Goal: Task Accomplishment & Management: Manage account settings

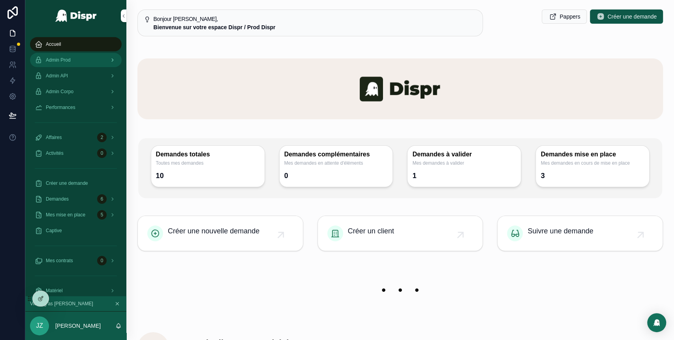
click at [88, 59] on div "Admin Prod" at bounding box center [76, 60] width 82 height 13
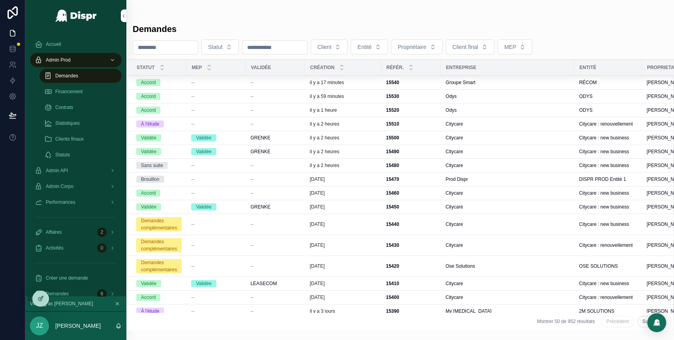
click at [288, 83] on div "--" at bounding box center [275, 82] width 50 height 6
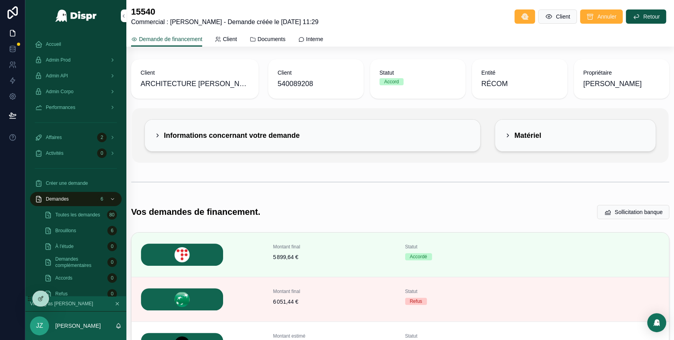
scroll to position [172, 0]
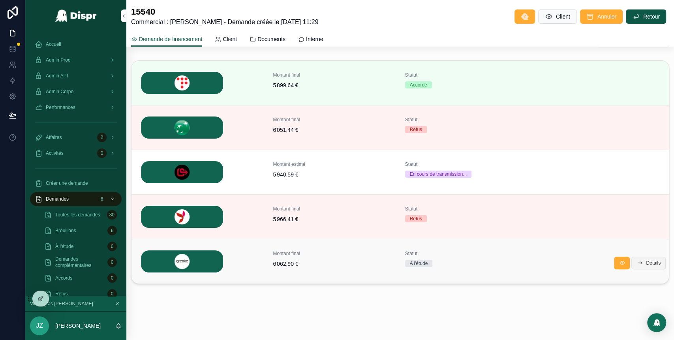
click at [637, 263] on icon "scrollable content" at bounding box center [640, 263] width 6 height 6
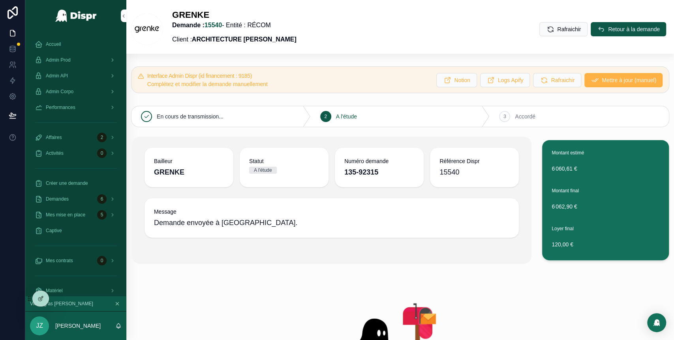
click at [602, 79] on span "Mettre à jour (manuel)" at bounding box center [629, 80] width 55 height 8
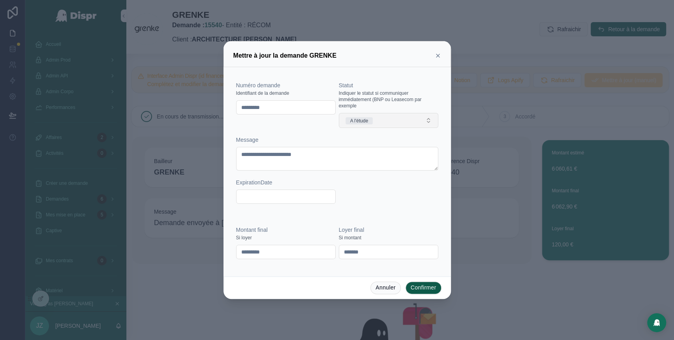
click at [390, 121] on button "A l'étude" at bounding box center [389, 120] width 100 height 15
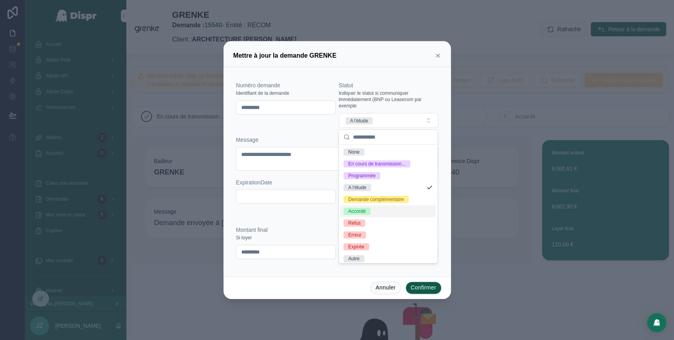
click at [360, 215] on div "Accordé" at bounding box center [356, 211] width 17 height 7
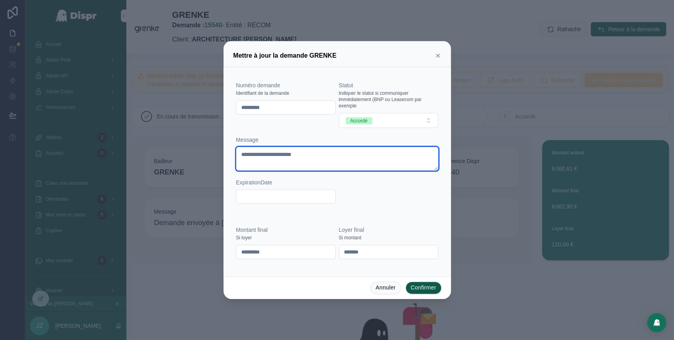
drag, startPoint x: 337, startPoint y: 149, endPoint x: 238, endPoint y: 137, distance: 99.5
click at [238, 137] on div "**********" at bounding box center [337, 153] width 202 height 35
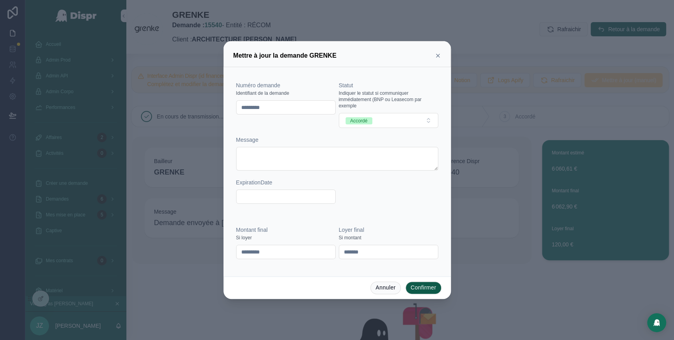
click at [427, 287] on button "Confirmer" at bounding box center [424, 288] width 36 height 13
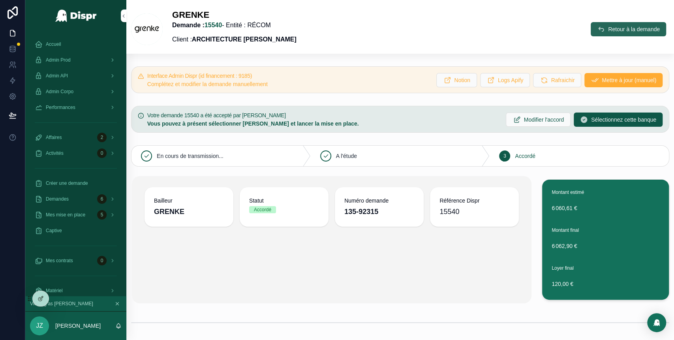
click at [608, 30] on span "Retour à la demande" at bounding box center [634, 29] width 52 height 8
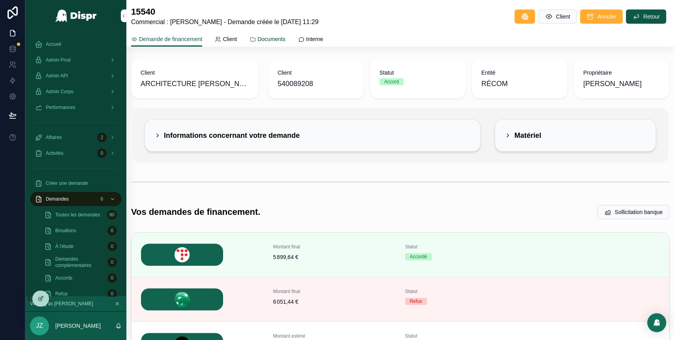
click at [284, 32] on link "Documents" at bounding box center [268, 40] width 36 height 16
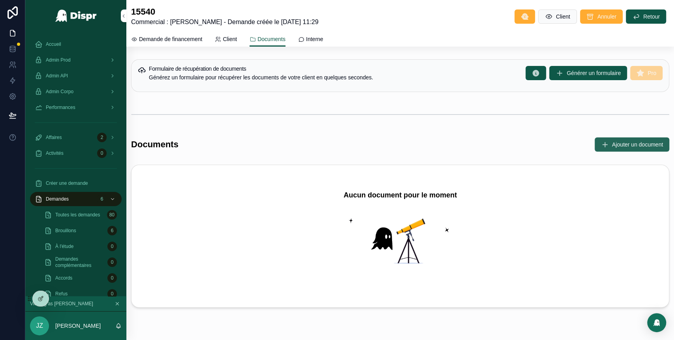
click at [595, 145] on button "Ajouter un document" at bounding box center [632, 144] width 75 height 14
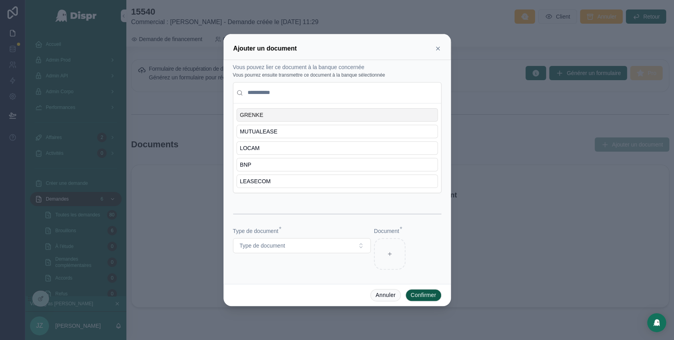
click at [312, 118] on div "GRENKE" at bounding box center [337, 114] width 201 height 13
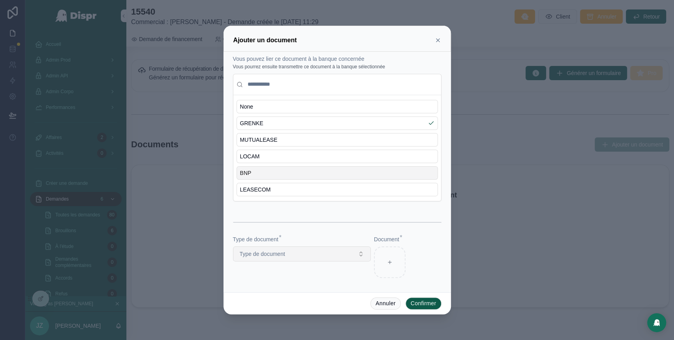
click at [297, 258] on button "Type de document" at bounding box center [302, 254] width 138 height 15
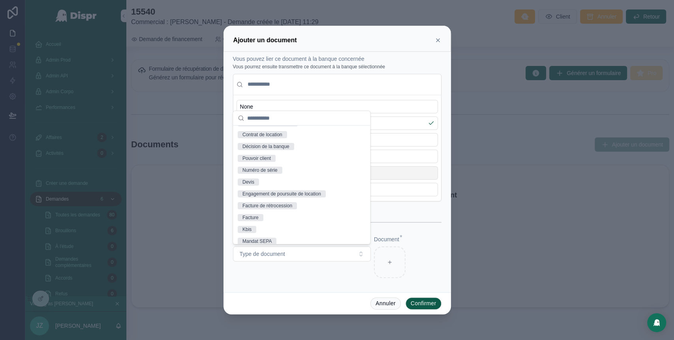
scroll to position [117, 0]
click at [280, 138] on div "Décision de la banque" at bounding box center [266, 135] width 47 height 7
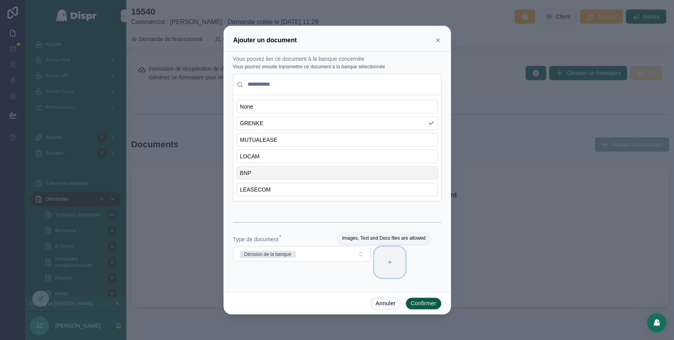
click at [389, 260] on icon at bounding box center [390, 263] width 6 height 6
type input "**********"
click at [421, 303] on button "Confirmer" at bounding box center [424, 303] width 36 height 13
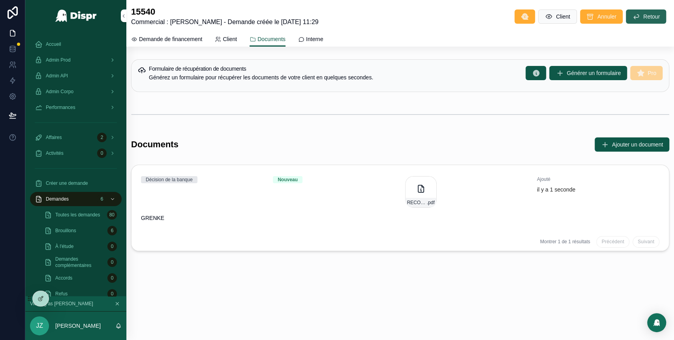
click at [650, 16] on span "Retour" at bounding box center [652, 17] width 17 height 8
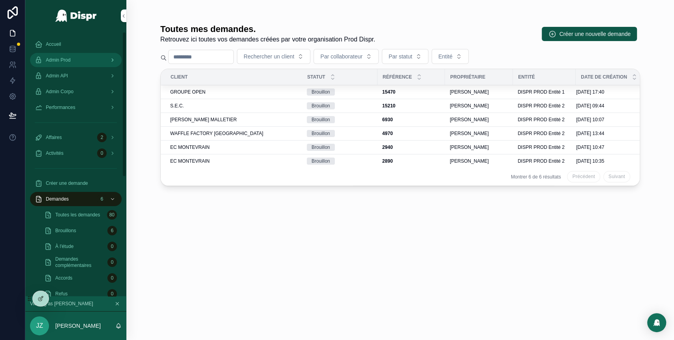
click at [91, 59] on div "Admin Prod" at bounding box center [76, 60] width 82 height 13
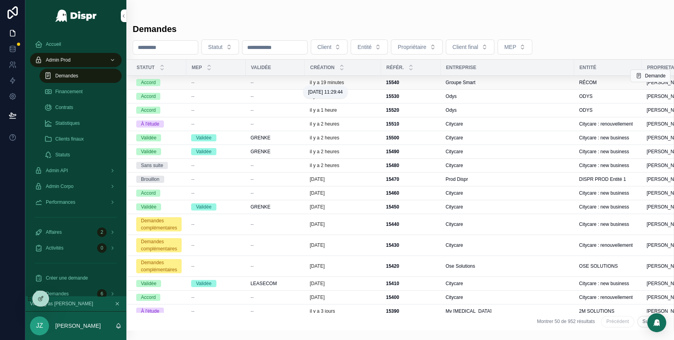
click at [342, 84] on p "il y a 19 minutes" at bounding box center [327, 82] width 34 height 6
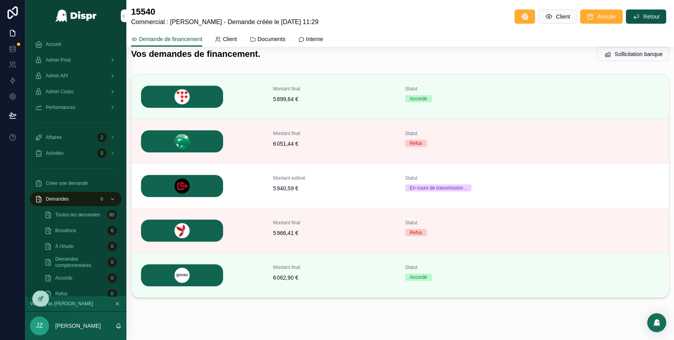
scroll to position [172, 0]
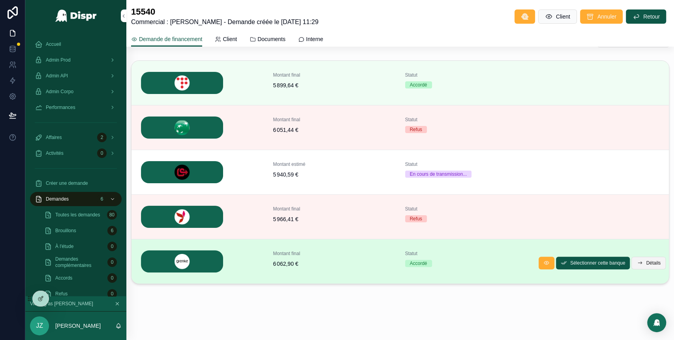
click at [646, 262] on span "Détails" at bounding box center [653, 263] width 15 height 6
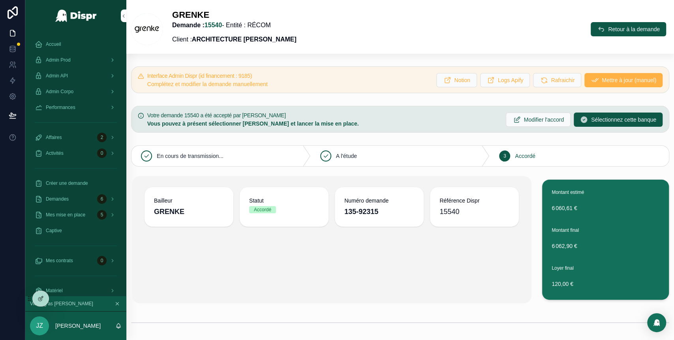
click at [602, 77] on span "Mettre à jour (manuel)" at bounding box center [629, 80] width 55 height 8
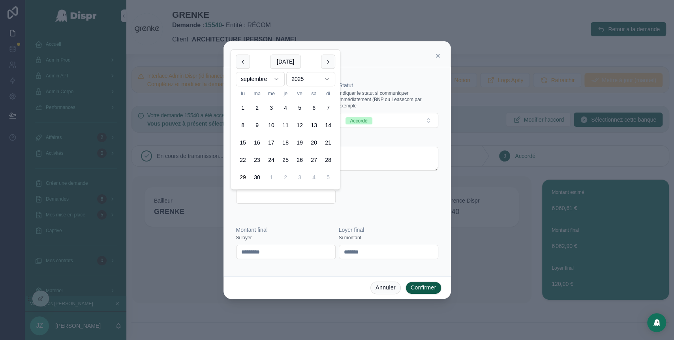
click at [290, 200] on input "text" at bounding box center [286, 196] width 99 height 11
click at [329, 66] on button at bounding box center [328, 62] width 14 height 14
click at [274, 177] on button "29" at bounding box center [271, 178] width 14 height 14
type input "**********"
click at [379, 194] on div "**********" at bounding box center [337, 146] width 202 height 130
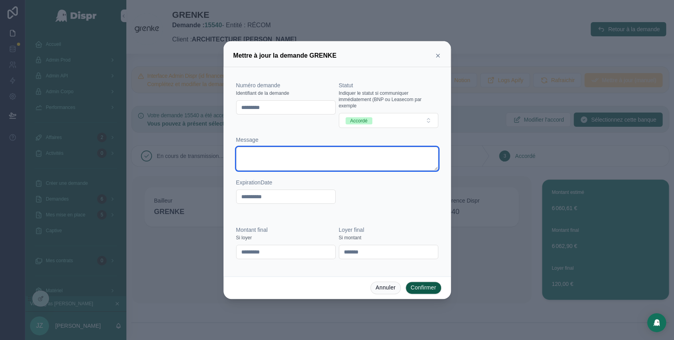
click at [300, 156] on textarea at bounding box center [337, 159] width 202 height 24
paste textarea "**********"
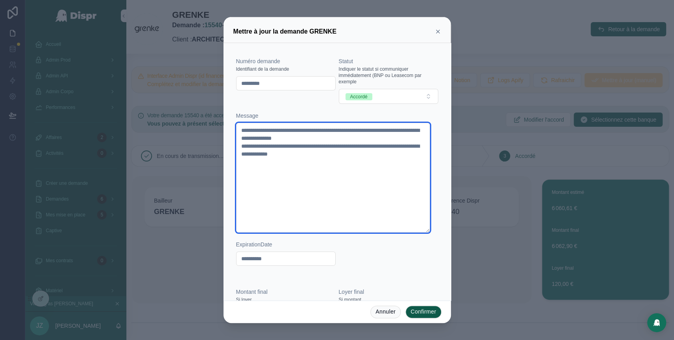
type textarea "**********"
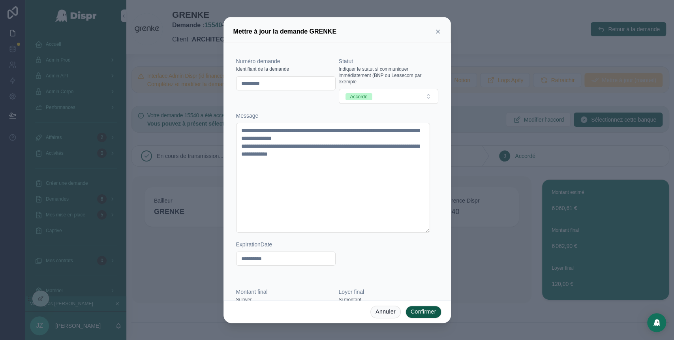
click at [422, 313] on button "Confirmer" at bounding box center [424, 312] width 36 height 13
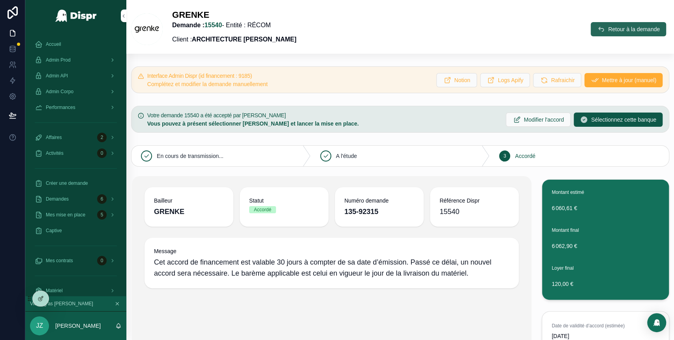
click at [597, 33] on span "scrollable content" at bounding box center [601, 29] width 8 height 8
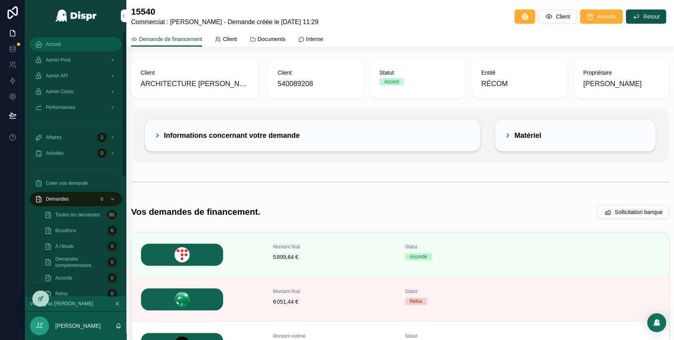
click at [66, 48] on div "Accueil" at bounding box center [76, 44] width 82 height 13
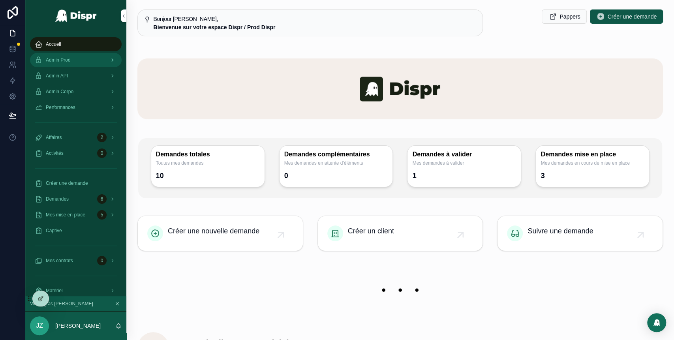
click at [75, 55] on div "Admin Prod" at bounding box center [76, 60] width 82 height 13
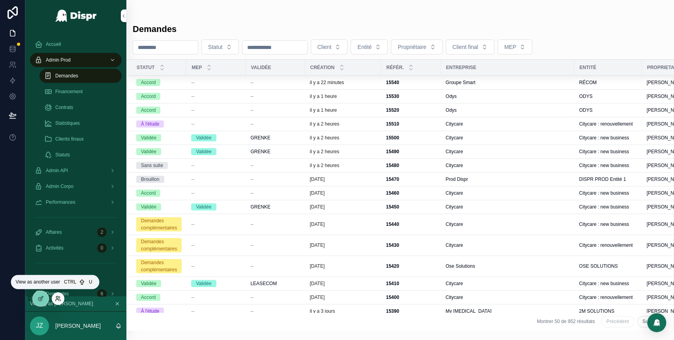
click at [60, 297] on icon at bounding box center [59, 297] width 1 height 2
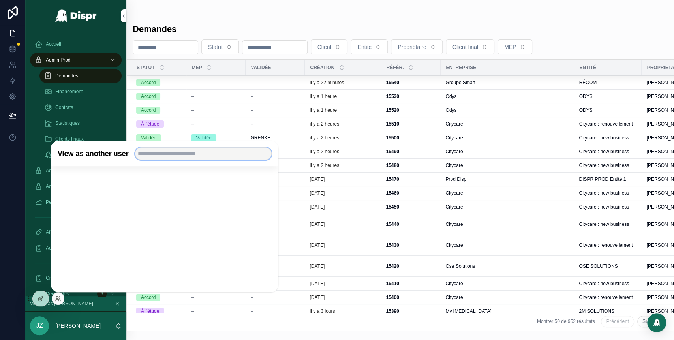
click at [173, 152] on input "text" at bounding box center [203, 153] width 137 height 13
click at [187, 156] on input "******" at bounding box center [203, 153] width 137 height 13
type input "*"
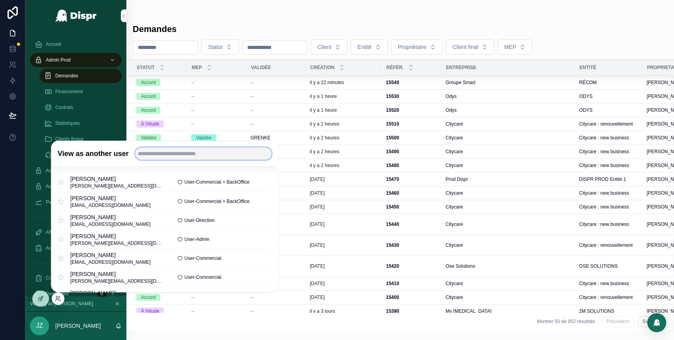
click at [173, 151] on input "text" at bounding box center [203, 153] width 137 height 13
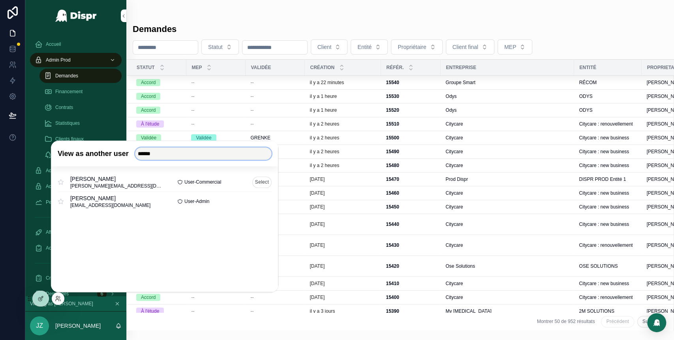
type input "******"
click at [260, 182] on button "Select" at bounding box center [261, 182] width 19 height 11
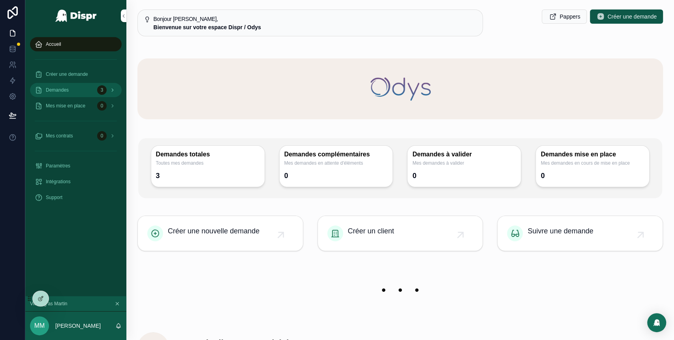
click at [84, 88] on div "Demandes 3" at bounding box center [76, 90] width 82 height 13
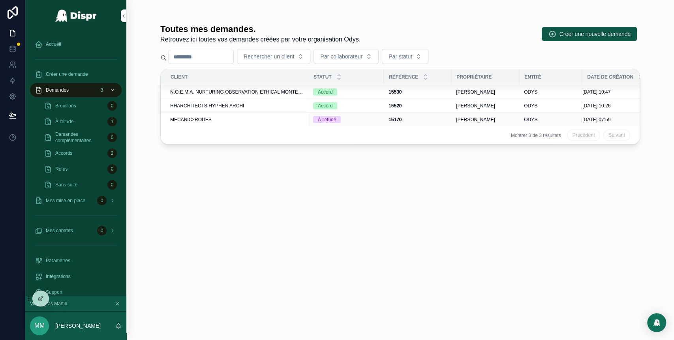
click at [282, 119] on div "MECANIC2ROUES" at bounding box center [237, 120] width 134 height 6
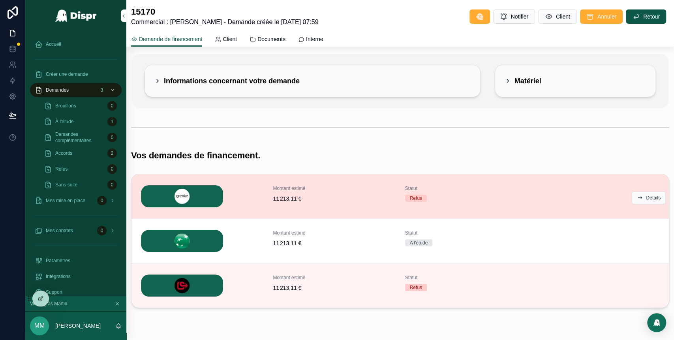
scroll to position [58, 0]
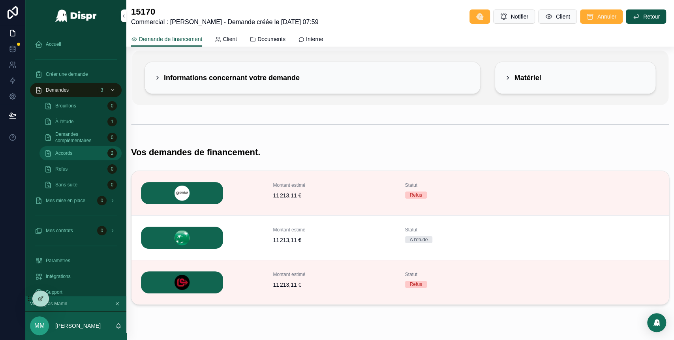
click at [98, 156] on div "Accords 2" at bounding box center [80, 153] width 73 height 13
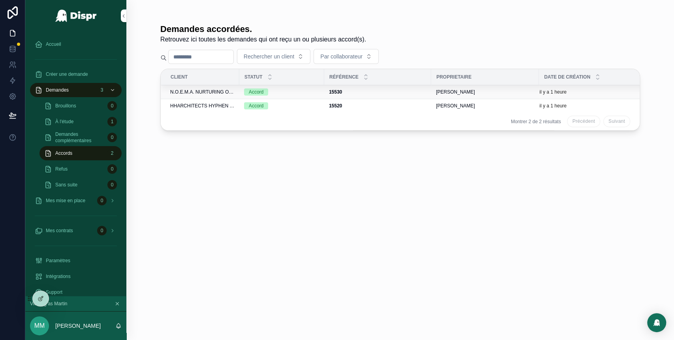
click at [367, 92] on div "15530 15530" at bounding box center [378, 92] width 98 height 6
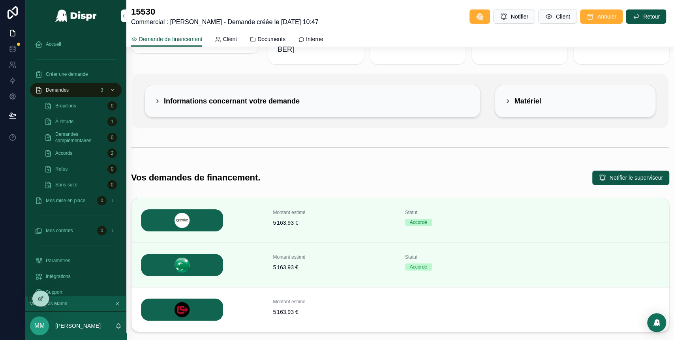
scroll to position [84, 0]
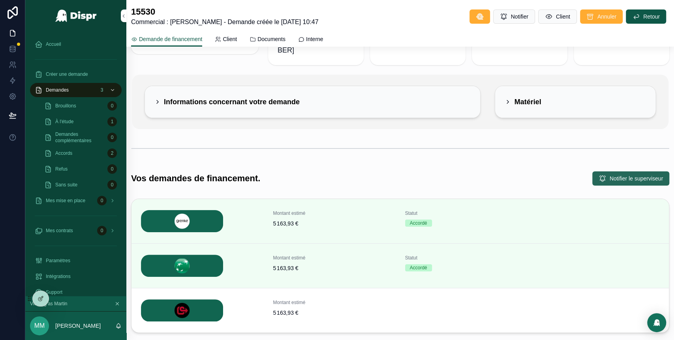
click at [593, 171] on button "Notifier le superviseur" at bounding box center [631, 178] width 77 height 14
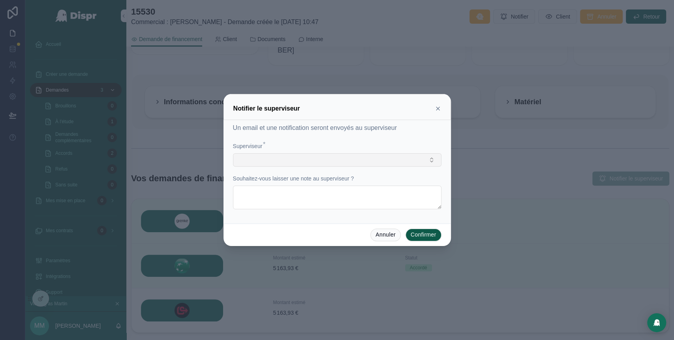
click at [431, 158] on button "Select Button" at bounding box center [337, 159] width 209 height 13
click at [437, 108] on icon at bounding box center [438, 108] width 6 height 6
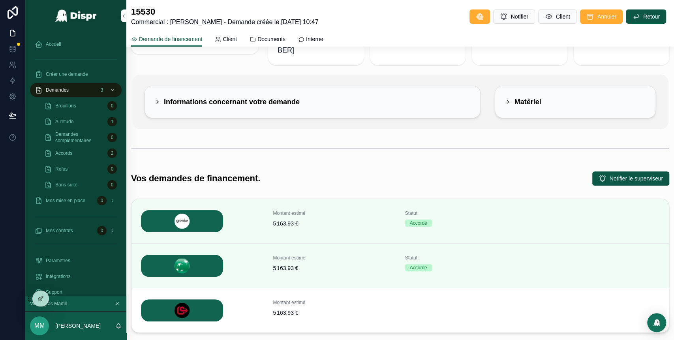
click at [483, 168] on div "Vos demandes de financement. Notifier le superviseur" at bounding box center [400, 178] width 548 height 21
click at [59, 47] on div "Accueil" at bounding box center [76, 44] width 82 height 13
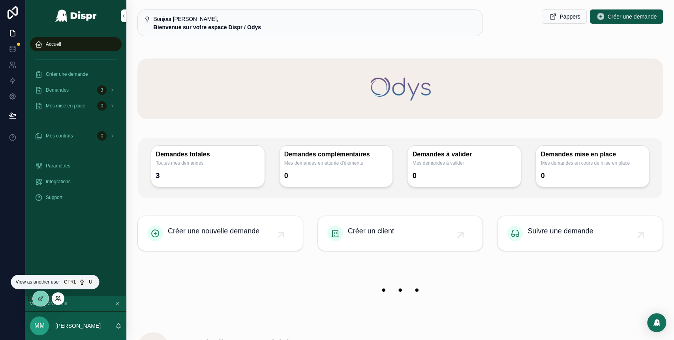
click at [59, 298] on icon at bounding box center [59, 297] width 1 height 2
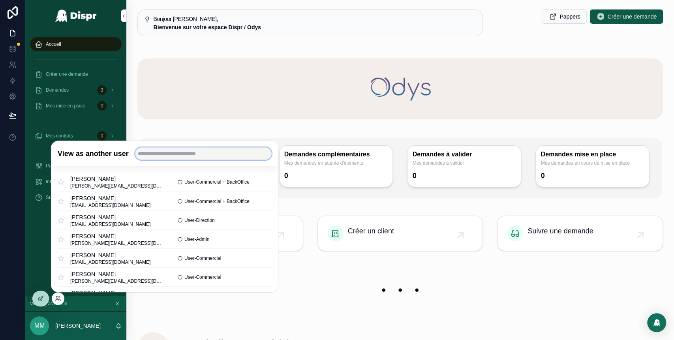
click at [174, 155] on input "text" at bounding box center [203, 153] width 137 height 13
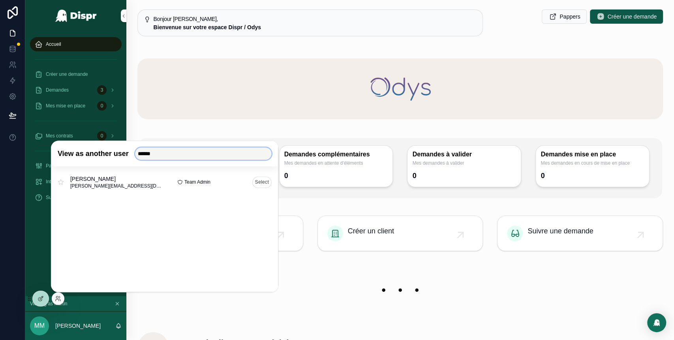
type input "******"
click at [259, 184] on button "Select" at bounding box center [261, 182] width 19 height 11
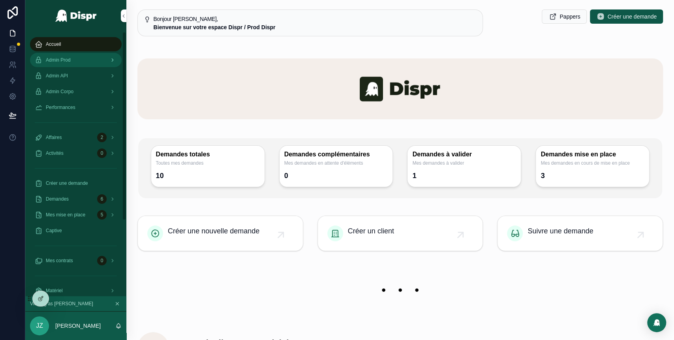
click at [66, 62] on span "Admin Prod" at bounding box center [58, 60] width 25 height 6
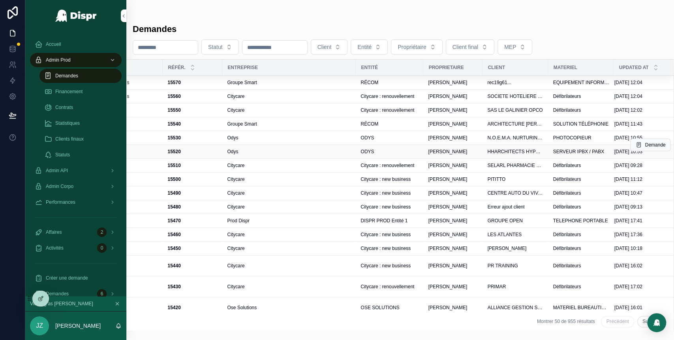
scroll to position [0, 231]
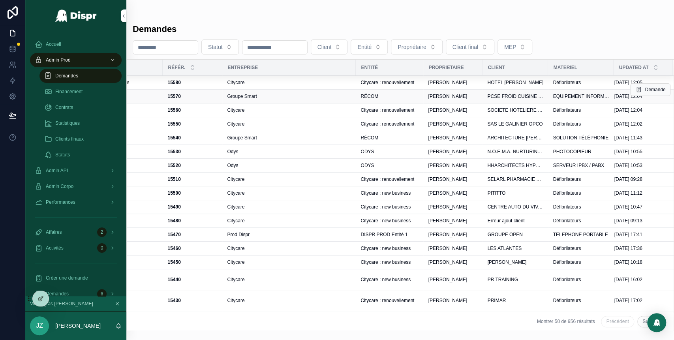
click at [376, 94] on div "RÉCOM" at bounding box center [390, 96] width 58 height 6
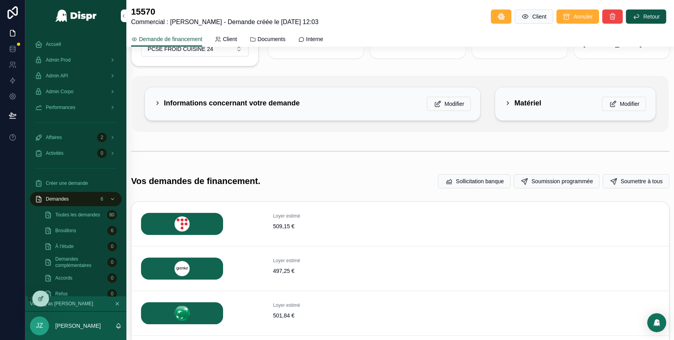
scroll to position [73, 0]
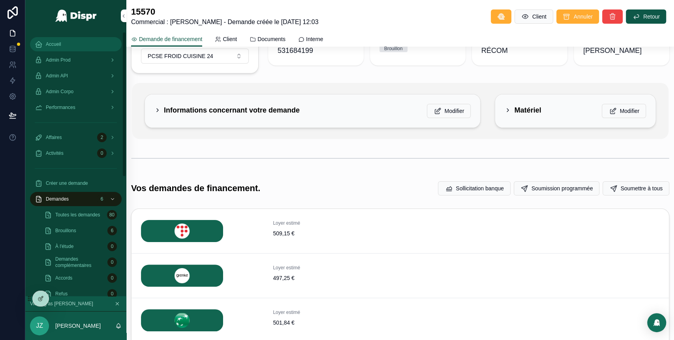
click at [61, 41] on span "Accueil" at bounding box center [53, 44] width 15 height 6
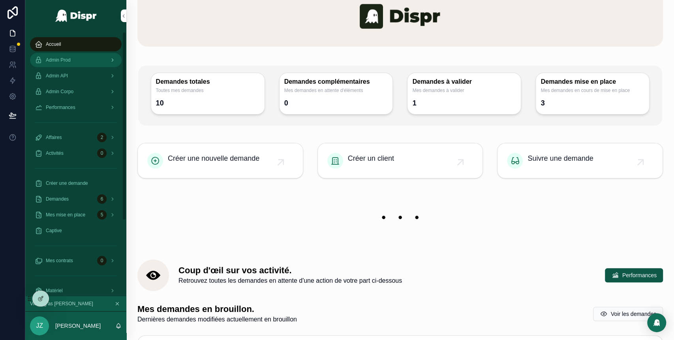
click at [79, 58] on div "Admin Prod" at bounding box center [76, 60] width 82 height 13
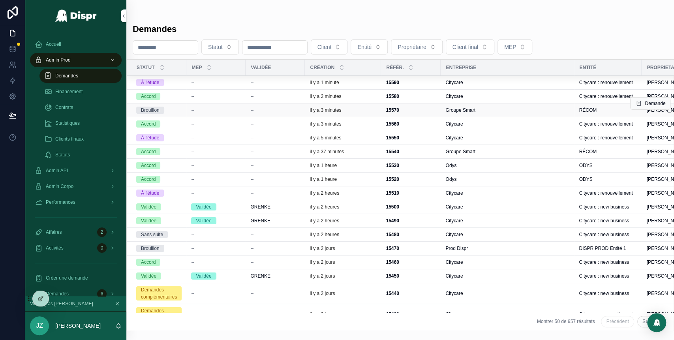
click at [282, 109] on div "--" at bounding box center [275, 110] width 50 height 6
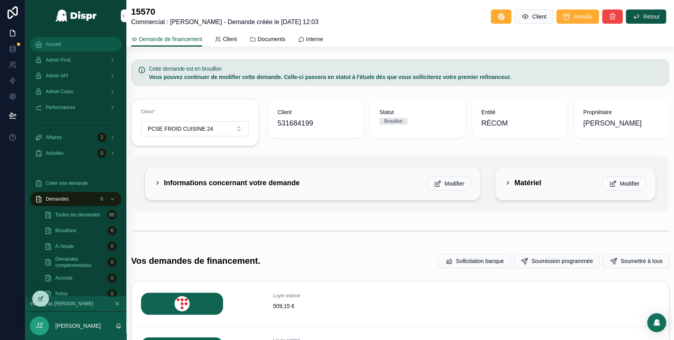
click at [66, 48] on div "Accueil" at bounding box center [76, 44] width 82 height 13
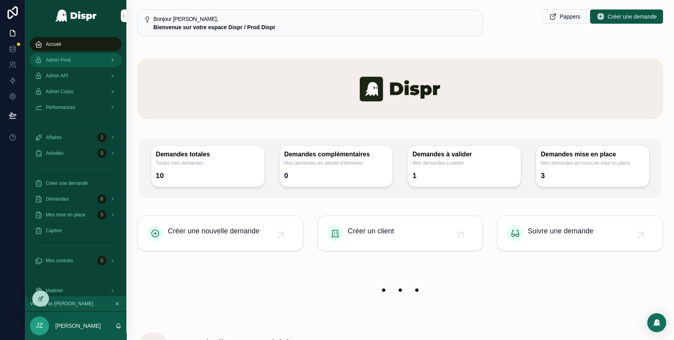
click at [75, 56] on div "Admin Prod" at bounding box center [76, 60] width 82 height 13
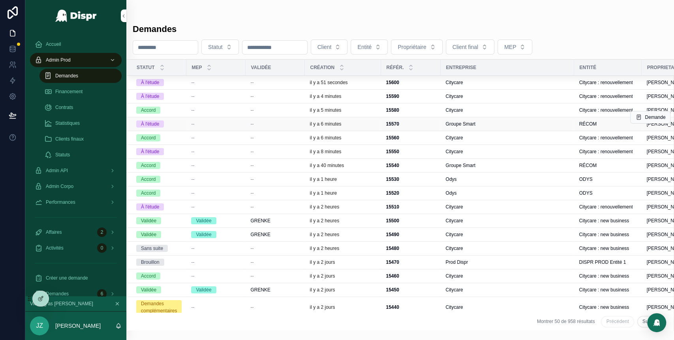
click at [254, 122] on span "--" at bounding box center [251, 124] width 3 height 6
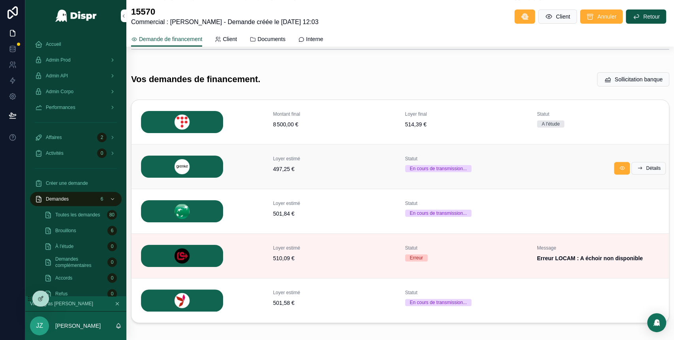
scroll to position [130, 0]
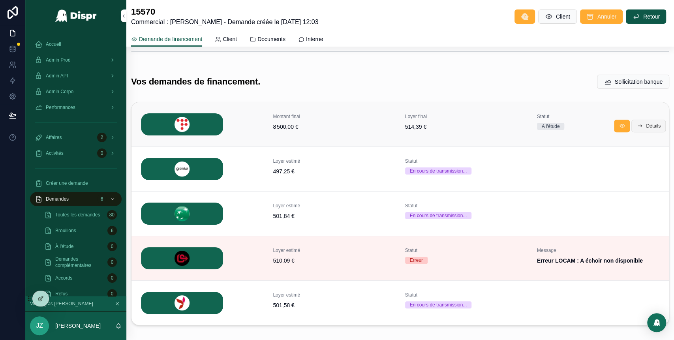
click at [646, 125] on span "Détails" at bounding box center [653, 126] width 15 height 6
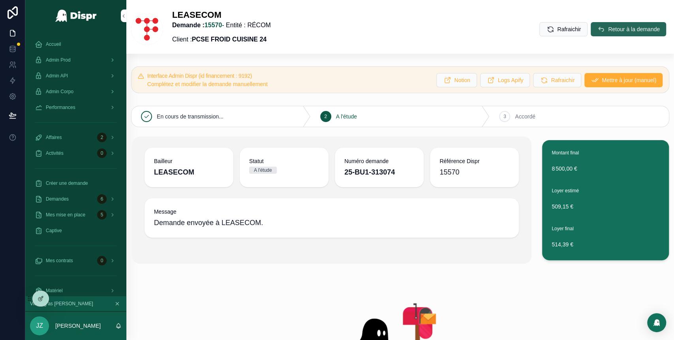
click at [608, 32] on span "Retour à la demande" at bounding box center [634, 29] width 52 height 8
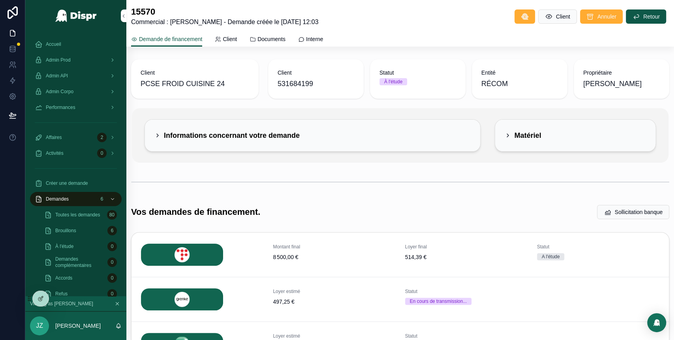
scroll to position [175, 0]
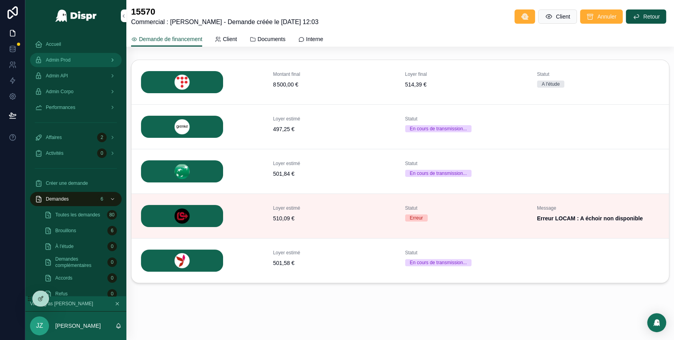
click at [59, 58] on span "Admin Prod" at bounding box center [58, 60] width 25 height 6
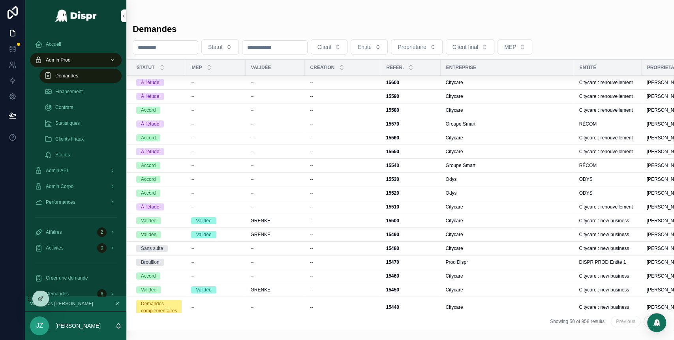
click at [71, 76] on span "Demandes" at bounding box center [66, 76] width 23 height 6
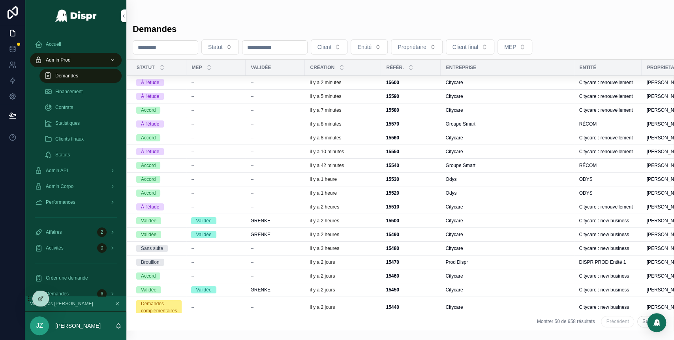
click at [71, 76] on span "Demandes" at bounding box center [66, 76] width 23 height 6
click at [429, 123] on div "15570 15570" at bounding box center [411, 124] width 50 height 6
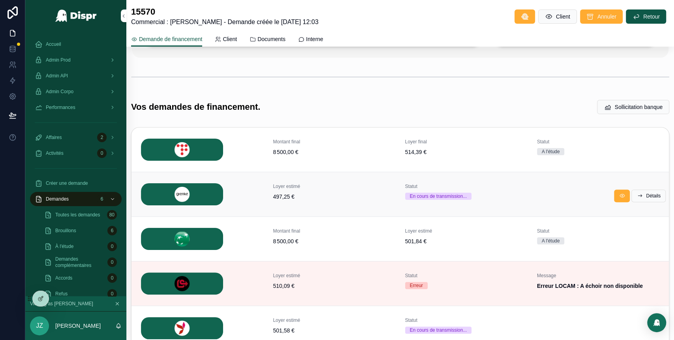
scroll to position [95, 0]
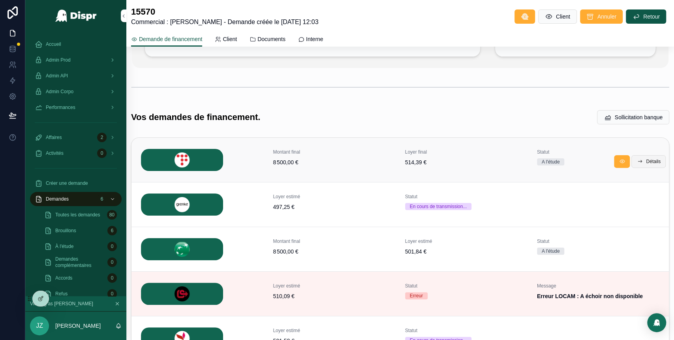
click at [646, 159] on span "Détails" at bounding box center [653, 161] width 15 height 6
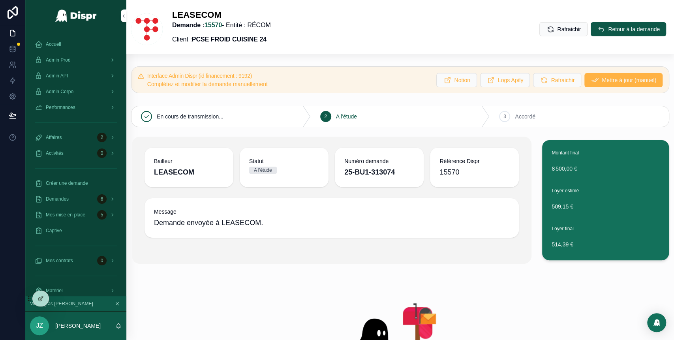
click at [594, 84] on button "Mettre à jour (manuel)" at bounding box center [624, 80] width 78 height 14
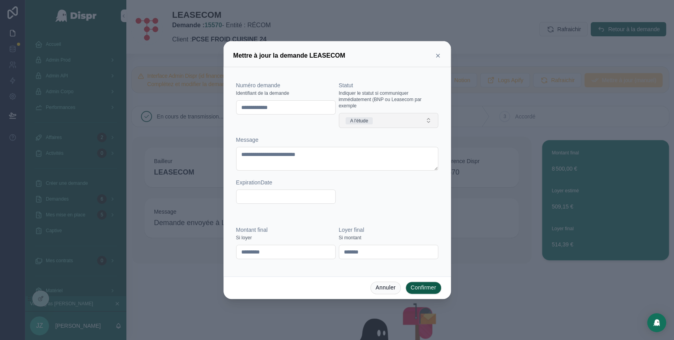
click at [398, 117] on button "A l'étude" at bounding box center [389, 120] width 100 height 15
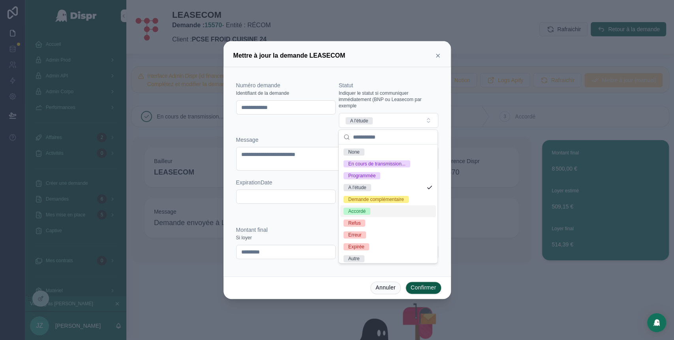
click at [373, 217] on div "Accordé" at bounding box center [389, 211] width 96 height 12
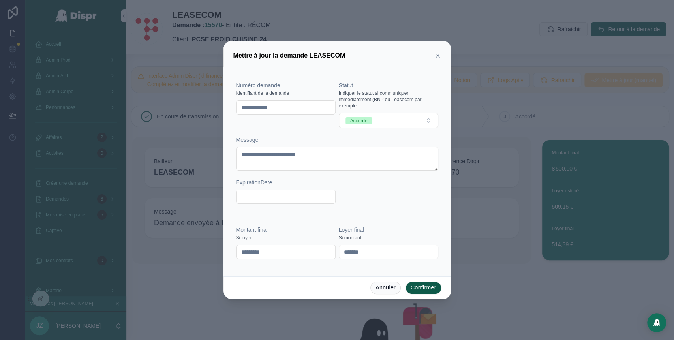
click at [424, 286] on button "Confirmer" at bounding box center [424, 288] width 36 height 13
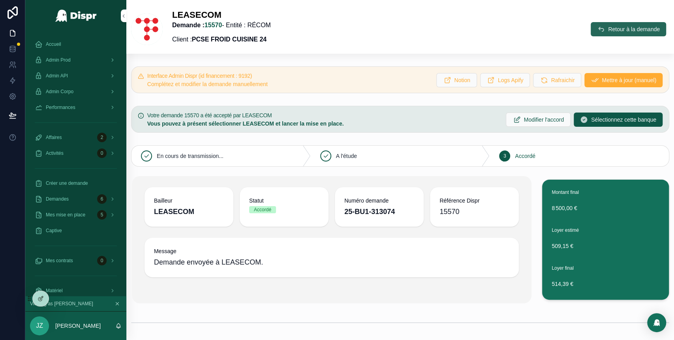
click at [608, 30] on span "Retour à la demande" at bounding box center [634, 29] width 52 height 8
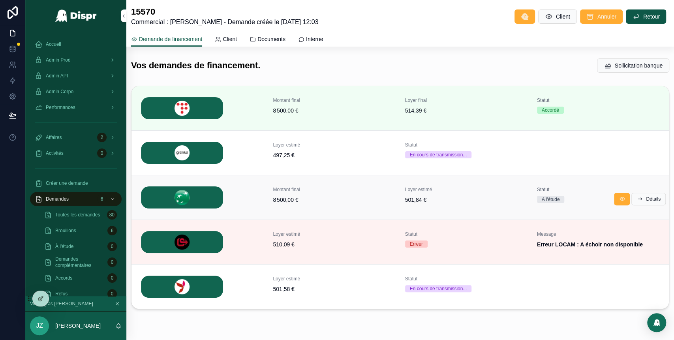
scroll to position [146, 0]
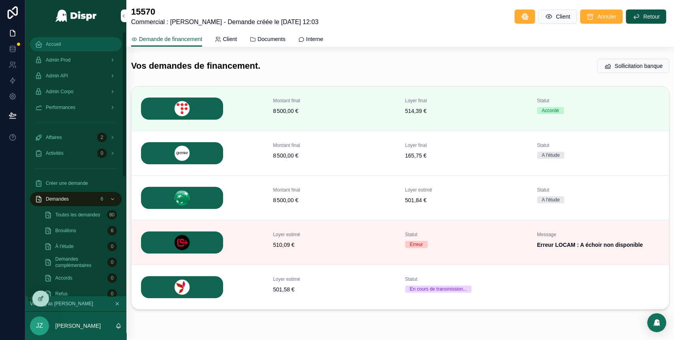
click at [41, 44] on icon "scrollable content" at bounding box center [39, 44] width 8 height 8
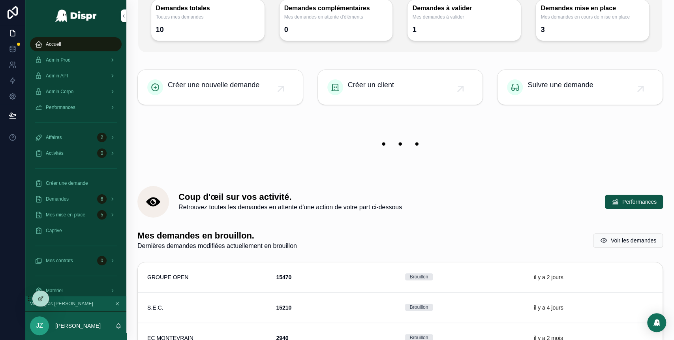
click at [302, 120] on div "scrollable content" at bounding box center [400, 144] width 526 height 53
click at [71, 60] on span "Admin Prod" at bounding box center [58, 60] width 25 height 6
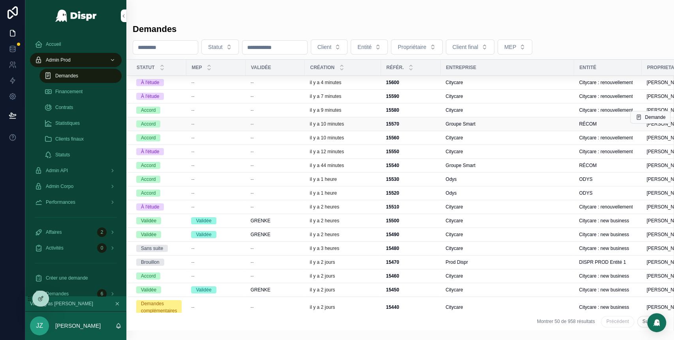
click at [275, 122] on div "--" at bounding box center [275, 124] width 50 height 6
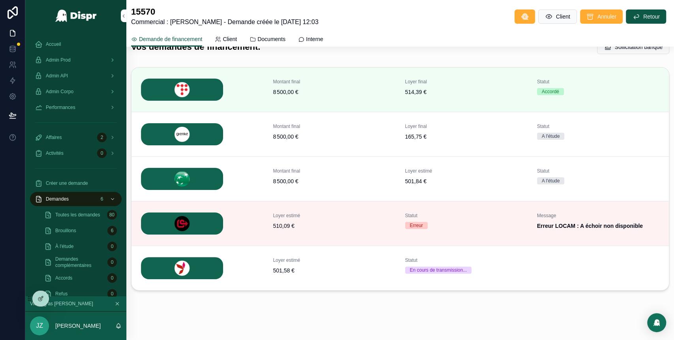
scroll to position [175, 0]
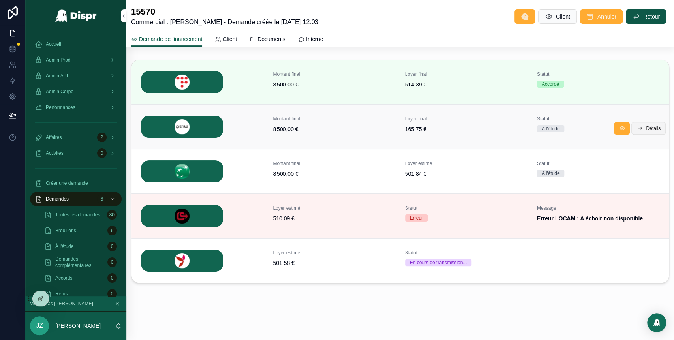
click at [646, 125] on span "Détails" at bounding box center [653, 128] width 15 height 6
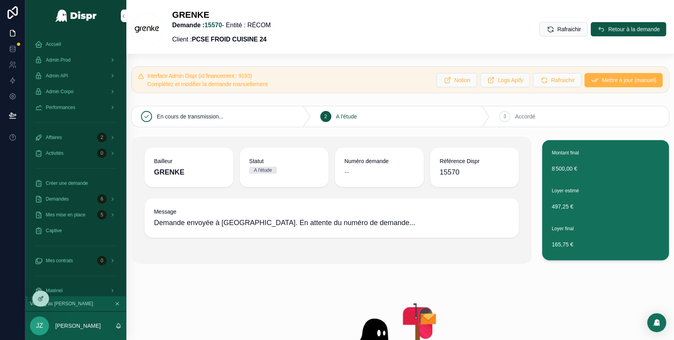
click at [602, 79] on span "Mettre à jour (manuel)" at bounding box center [629, 80] width 55 height 8
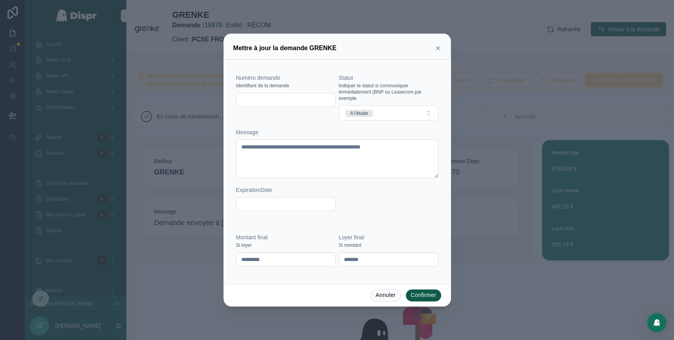
click at [275, 100] on input "text" at bounding box center [286, 99] width 99 height 11
paste input "*********"
type input "*********"
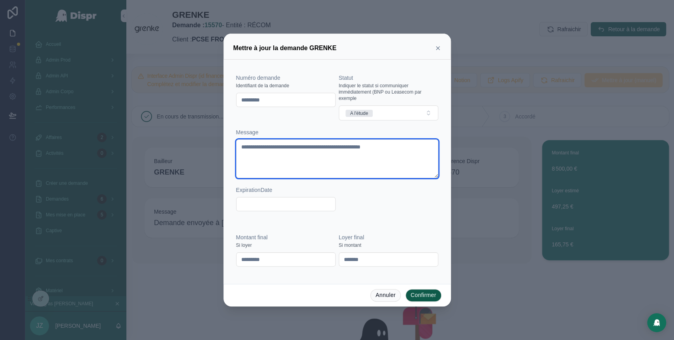
drag, startPoint x: 434, startPoint y: 148, endPoint x: 205, endPoint y: 148, distance: 229.1
click at [205, 148] on div "**********" at bounding box center [337, 170] width 674 height 340
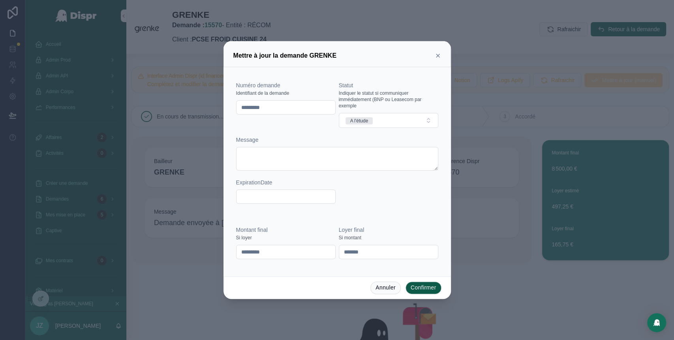
click at [392, 128] on div "Numéro demande Identifiant de la demande ********* Statut Indiquer le statut si…" at bounding box center [337, 146] width 202 height 130
click at [385, 124] on button "A l'étude" at bounding box center [389, 120] width 100 height 15
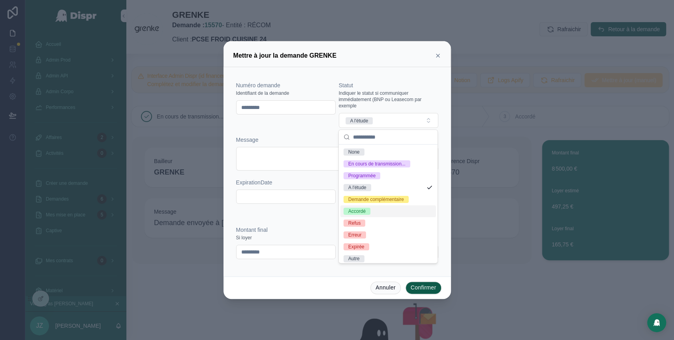
click at [371, 215] on span "Accordé" at bounding box center [357, 211] width 27 height 7
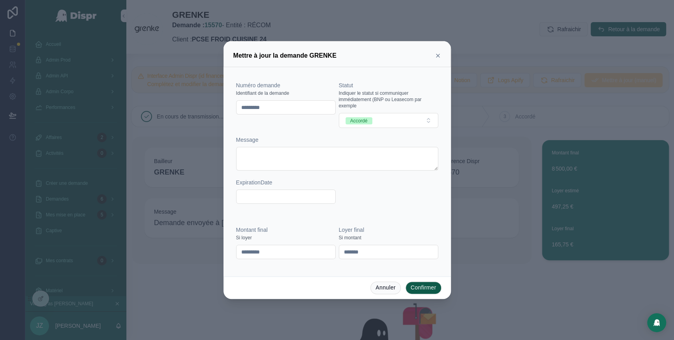
click at [417, 284] on button "Confirmer" at bounding box center [424, 288] width 36 height 13
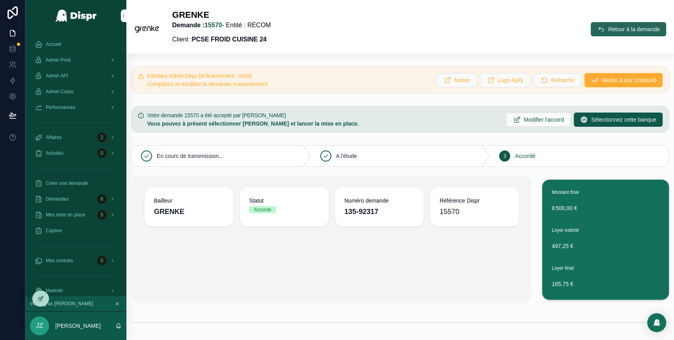
click at [593, 29] on button "Retour à la demande" at bounding box center [628, 29] width 75 height 14
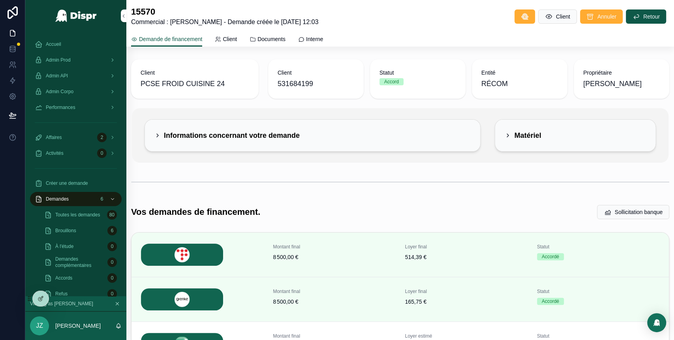
scroll to position [175, 0]
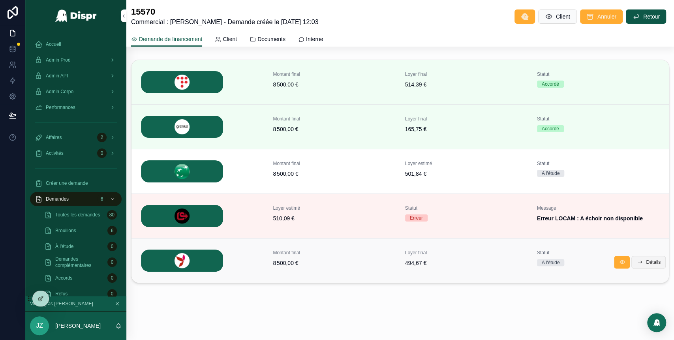
click at [646, 262] on span "Détails" at bounding box center [653, 262] width 15 height 6
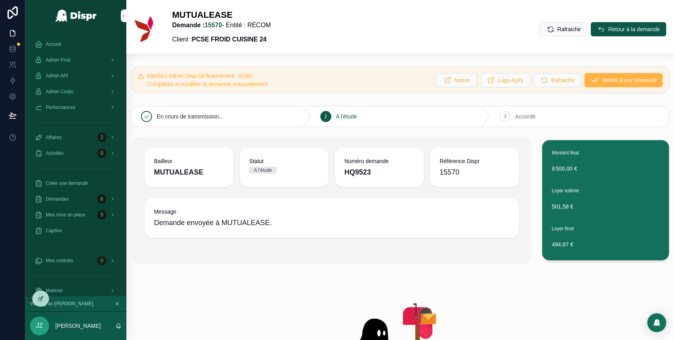
click at [602, 79] on span "Mettre à jour (manuel)" at bounding box center [629, 80] width 55 height 8
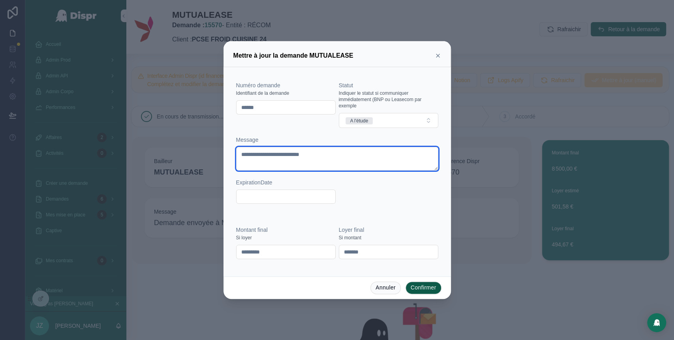
drag, startPoint x: 351, startPoint y: 159, endPoint x: 237, endPoint y: 156, distance: 114.2
click at [237, 156] on textarea "**********" at bounding box center [337, 159] width 202 height 24
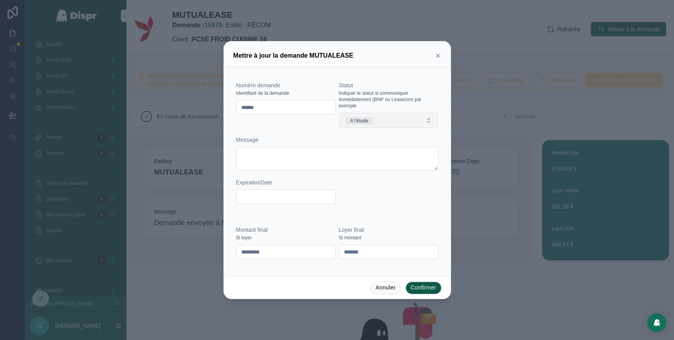
click at [400, 119] on button "A l'étude" at bounding box center [389, 120] width 100 height 15
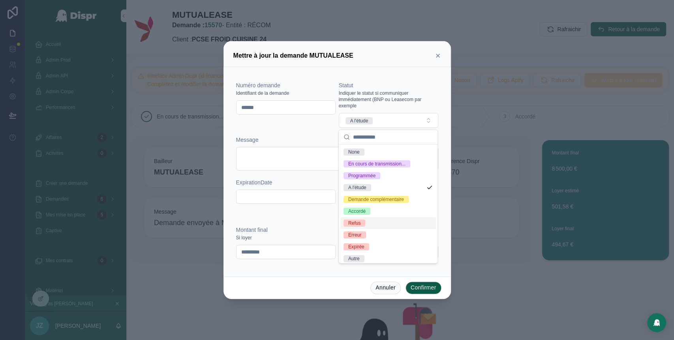
click at [367, 229] on div "Refus" at bounding box center [389, 223] width 96 height 12
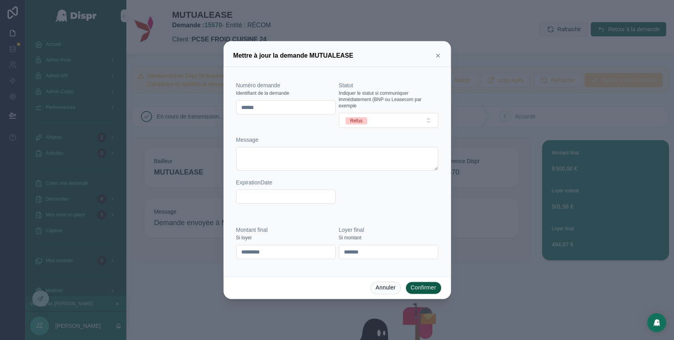
click at [426, 288] on button "Confirmer" at bounding box center [424, 288] width 36 height 13
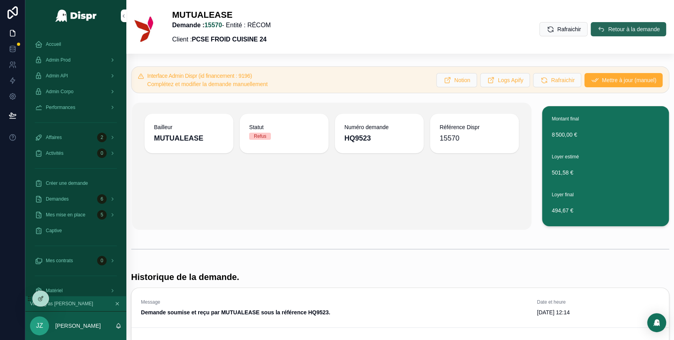
click at [597, 32] on icon "scrollable content" at bounding box center [601, 29] width 8 height 8
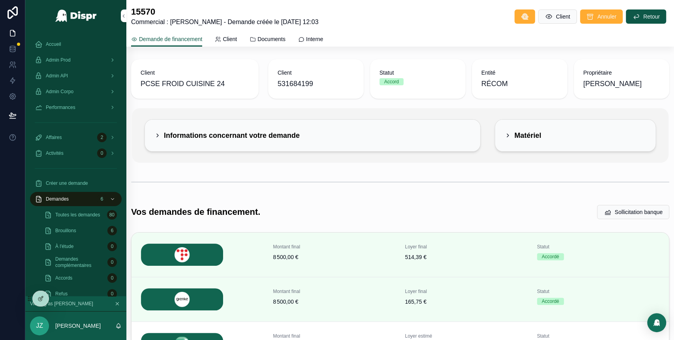
scroll to position [175, 0]
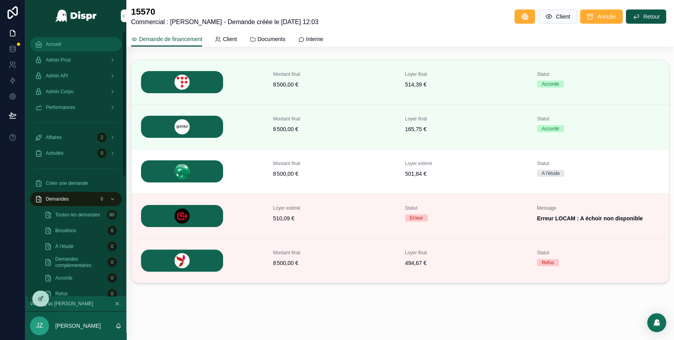
click at [60, 42] on span "Accueil" at bounding box center [53, 44] width 15 height 6
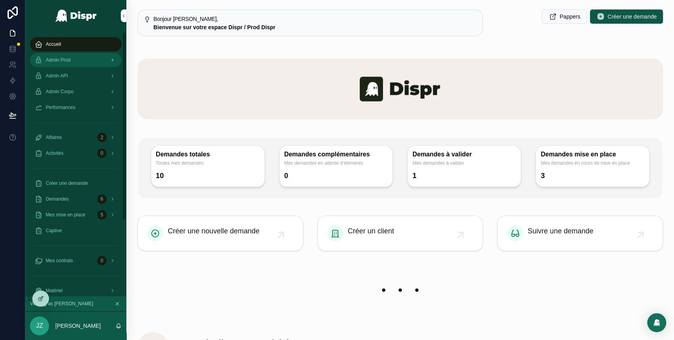
click at [95, 55] on div "Admin Prod" at bounding box center [76, 60] width 82 height 13
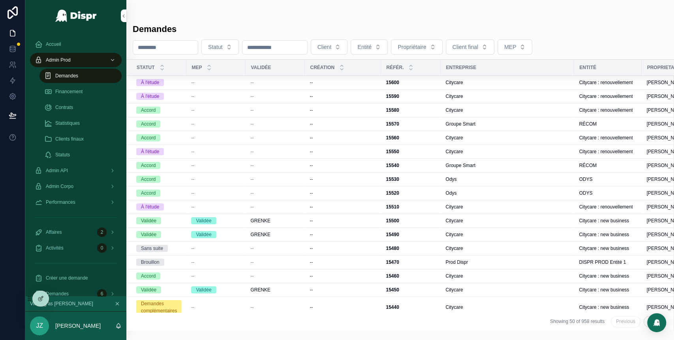
click at [92, 73] on div "Demandes" at bounding box center [80, 76] width 73 height 13
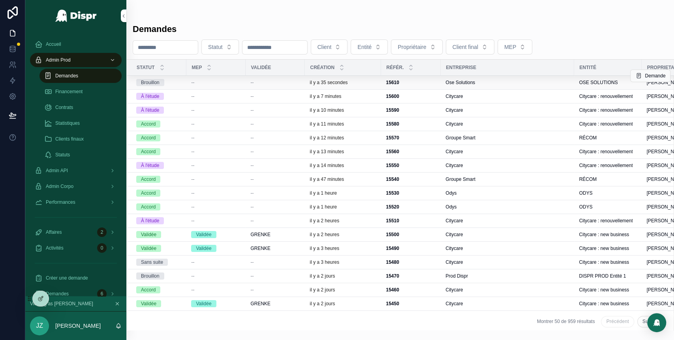
click at [300, 84] on div "--" at bounding box center [275, 82] width 50 height 6
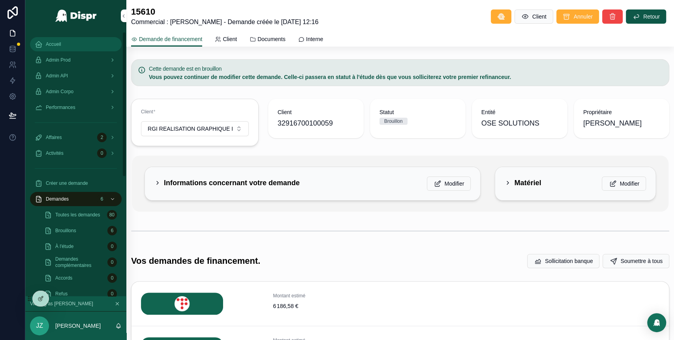
click at [68, 47] on div "Accueil" at bounding box center [76, 44] width 82 height 13
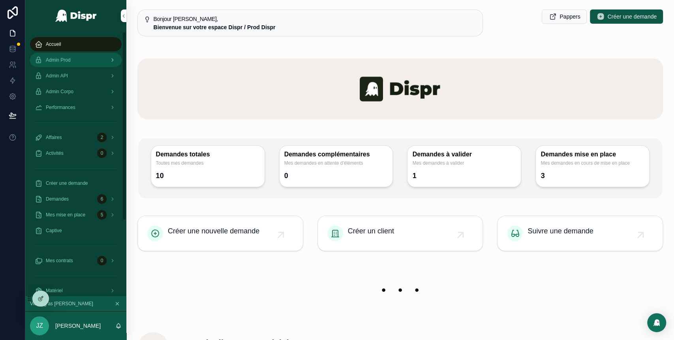
click at [71, 60] on span "Admin Prod" at bounding box center [58, 60] width 25 height 6
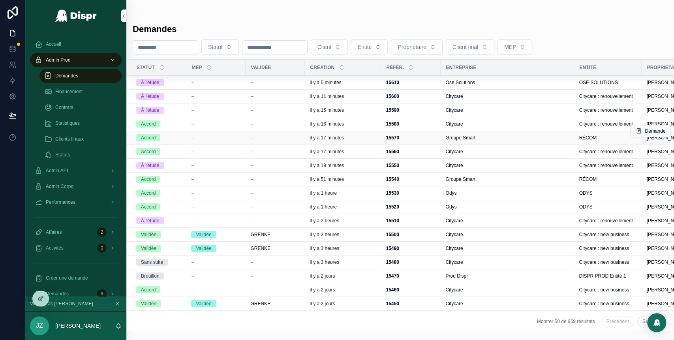
click at [272, 139] on div "--" at bounding box center [275, 138] width 50 height 6
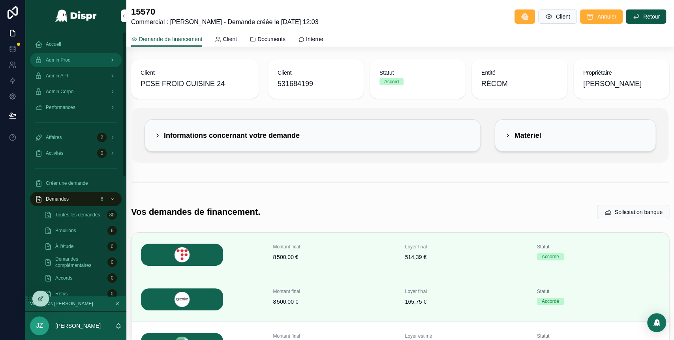
click at [79, 58] on div "Admin Prod" at bounding box center [76, 60] width 82 height 13
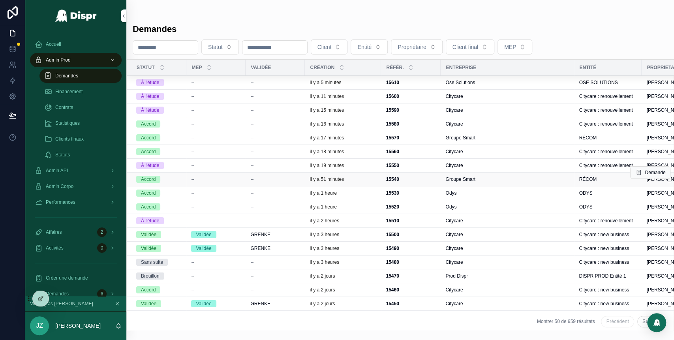
click at [300, 179] on div "--" at bounding box center [275, 179] width 50 height 6
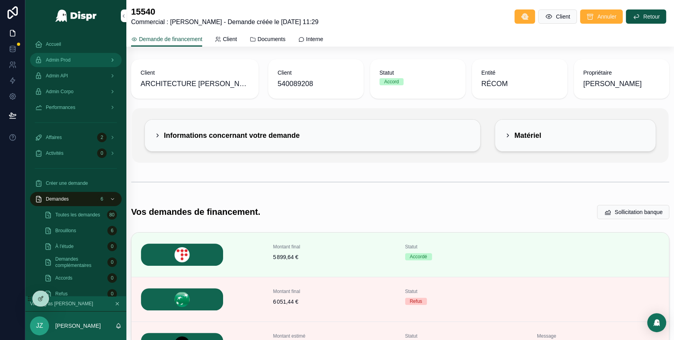
click at [70, 57] on span "Admin Prod" at bounding box center [58, 60] width 25 height 6
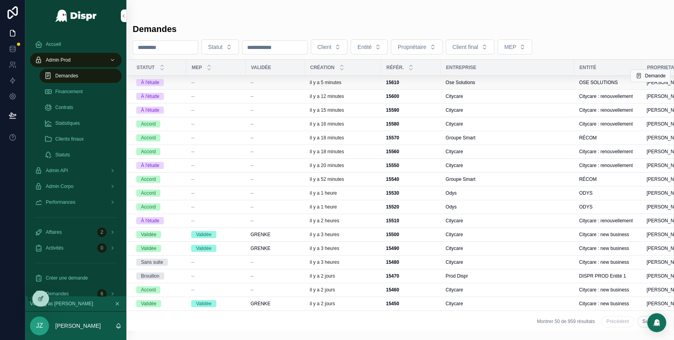
click at [288, 82] on div "--" at bounding box center [275, 82] width 50 height 6
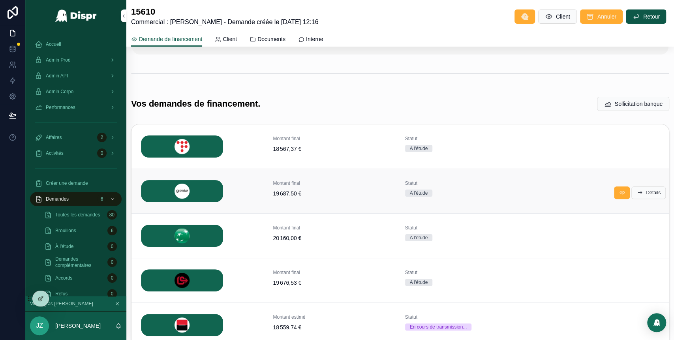
scroll to position [172, 0]
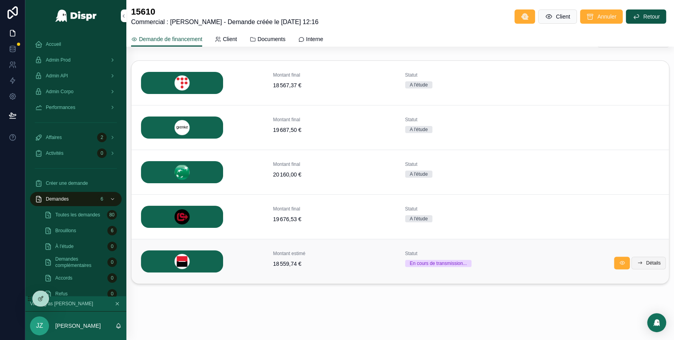
click at [646, 262] on span "Détails" at bounding box center [653, 263] width 15 height 6
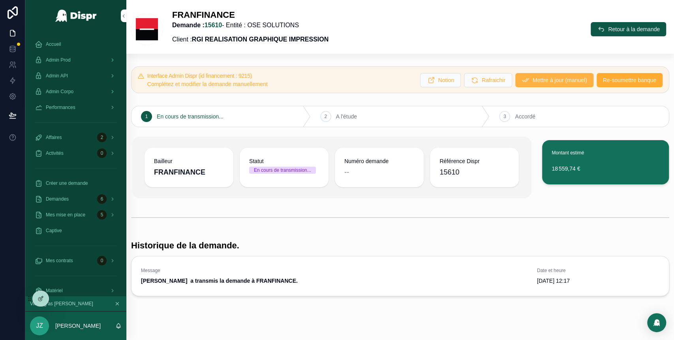
click at [533, 77] on span "Mettre à jour (manuel)" at bounding box center [560, 80] width 55 height 8
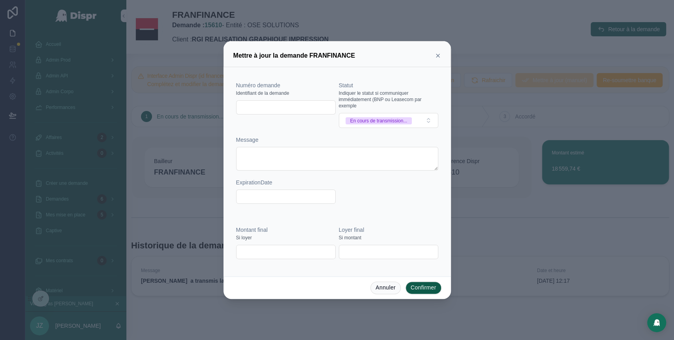
click at [283, 111] on input "text" at bounding box center [286, 107] width 99 height 11
paste input "*******"
type input "*******"
click at [412, 119] on span "En cours de transmission..." at bounding box center [379, 120] width 67 height 7
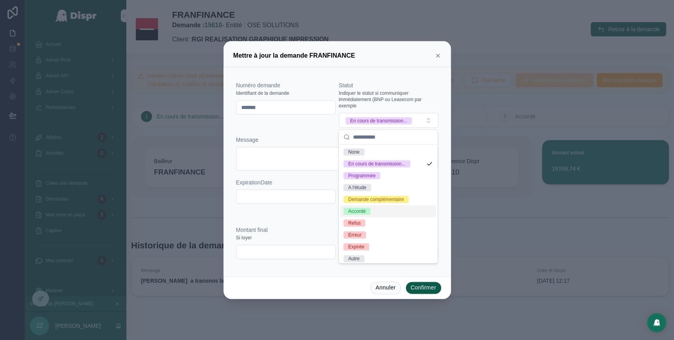
click at [376, 217] on div "Accordé" at bounding box center [389, 211] width 96 height 12
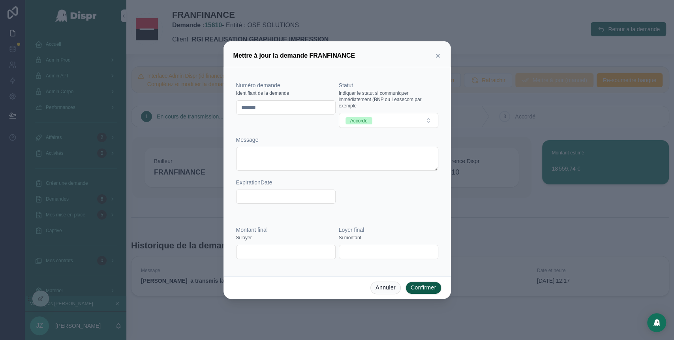
type input "**********"
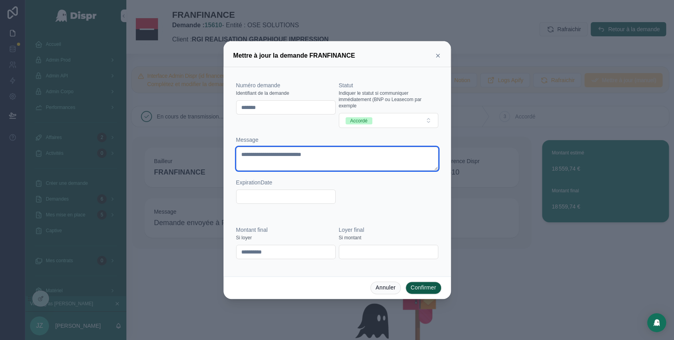
drag, startPoint x: 361, startPoint y: 152, endPoint x: 238, endPoint y: 158, distance: 123.4
click at [238, 158] on textarea "**********" at bounding box center [337, 159] width 202 height 24
paste textarea "**********"
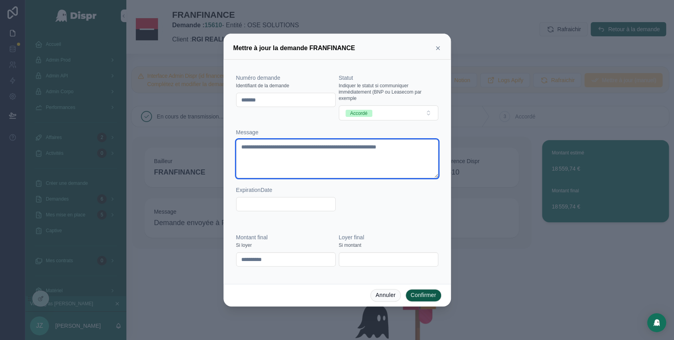
type textarea "**********"
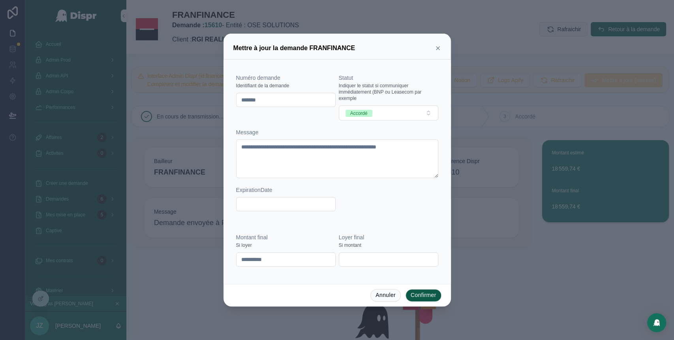
click at [379, 205] on div "**********" at bounding box center [337, 146] width 202 height 145
click at [420, 297] on button "Confirmer" at bounding box center [424, 295] width 36 height 13
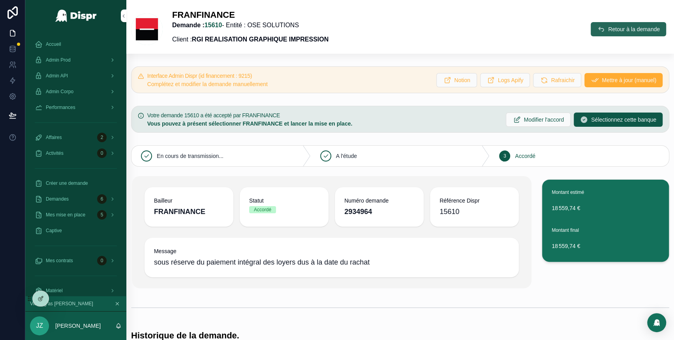
click at [608, 32] on span "Retour à la demande" at bounding box center [634, 29] width 52 height 8
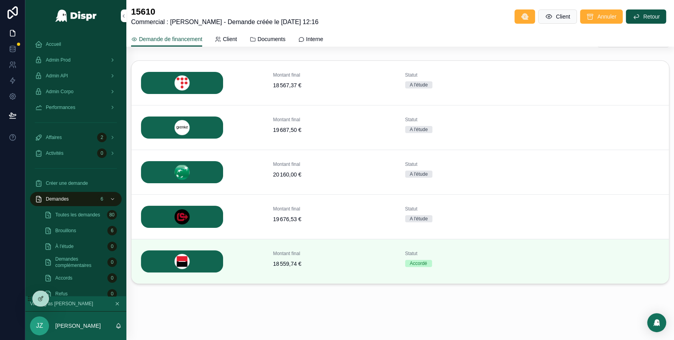
scroll to position [155, 0]
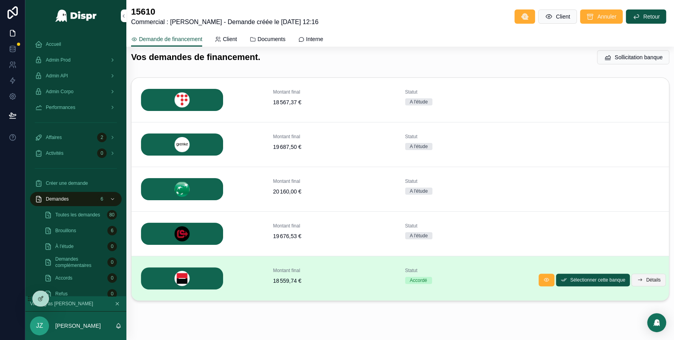
click at [655, 284] on button "Détails" at bounding box center [649, 280] width 34 height 13
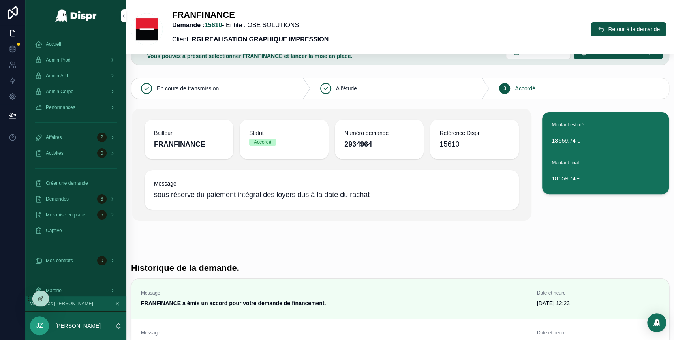
scroll to position [58, 0]
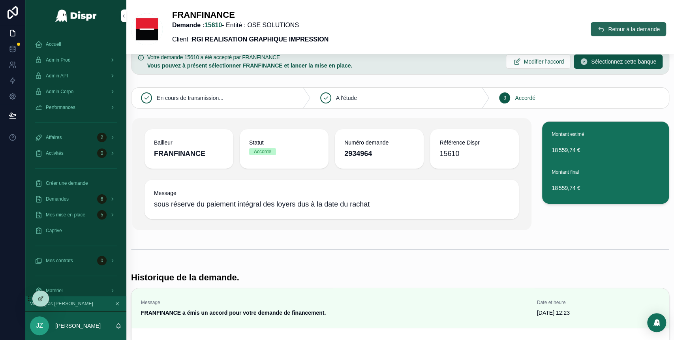
click at [608, 32] on span "Retour à la demande" at bounding box center [634, 29] width 52 height 8
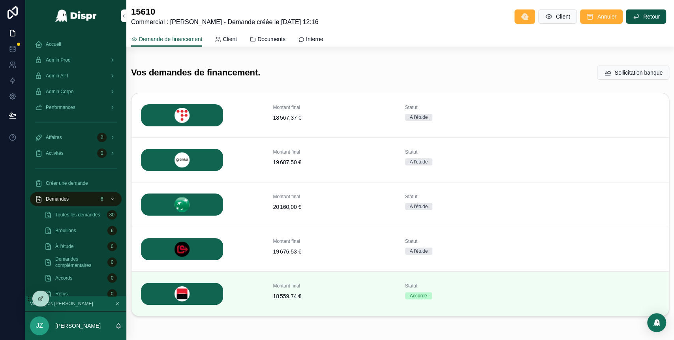
scroll to position [139, 0]
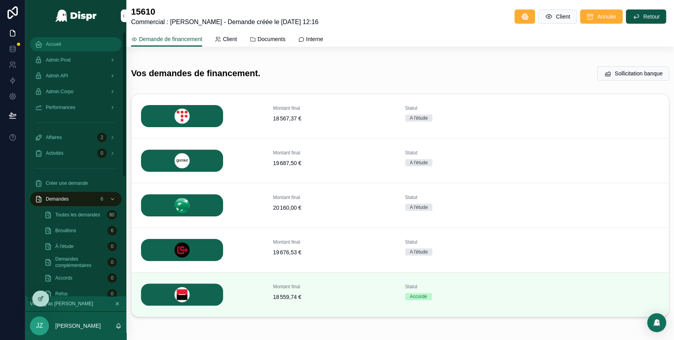
click at [72, 44] on div "Accueil" at bounding box center [76, 44] width 82 height 13
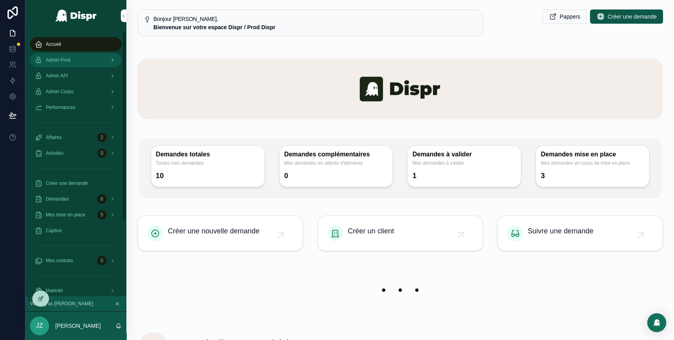
click at [82, 60] on div "Admin Prod" at bounding box center [76, 60] width 82 height 13
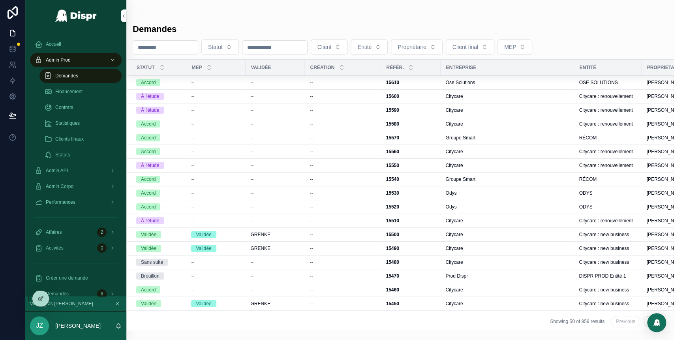
click at [84, 79] on div "Demandes" at bounding box center [80, 76] width 73 height 13
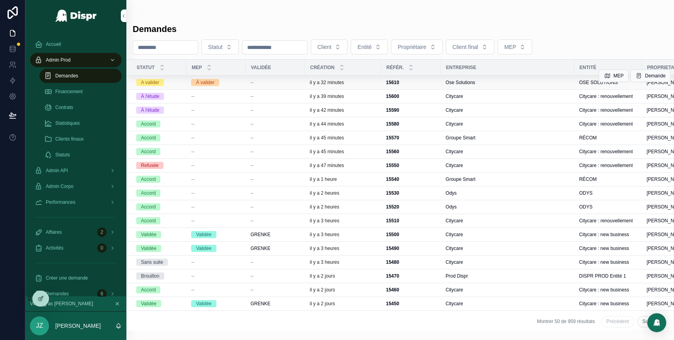
click at [292, 81] on div "--" at bounding box center [275, 82] width 50 height 6
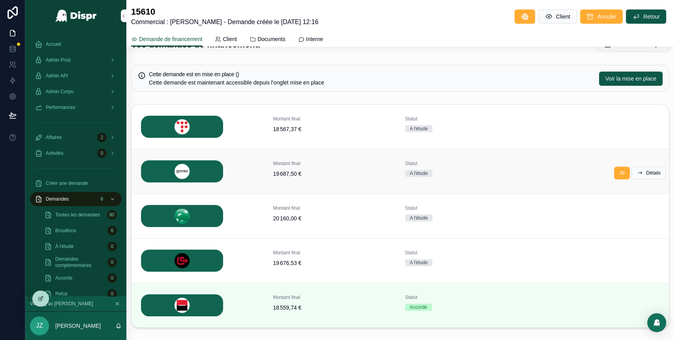
scroll to position [206, 0]
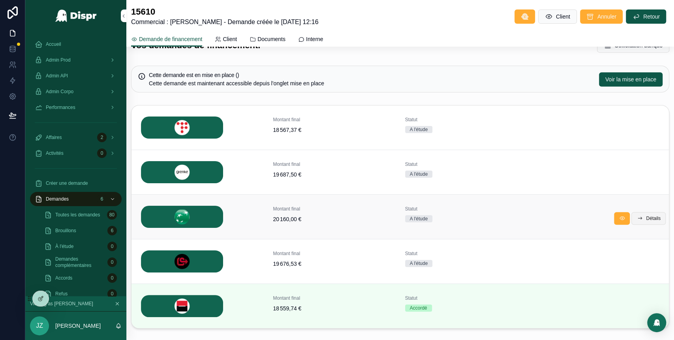
drag, startPoint x: 636, startPoint y: 214, endPoint x: 640, endPoint y: 216, distance: 5.0
click at [646, 216] on span "Détails" at bounding box center [653, 218] width 15 height 6
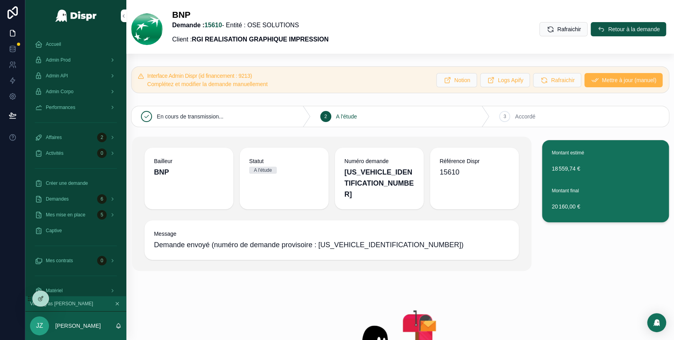
click at [602, 81] on span "Mettre à jour (manuel)" at bounding box center [629, 80] width 55 height 8
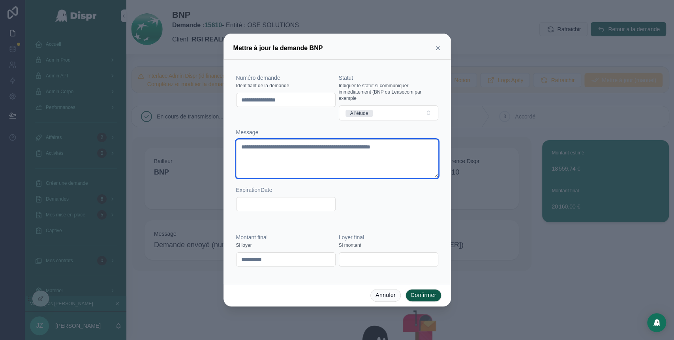
drag, startPoint x: 316, startPoint y: 157, endPoint x: 223, endPoint y: 146, distance: 93.5
click at [224, 146] on div "**********" at bounding box center [338, 172] width 228 height 224
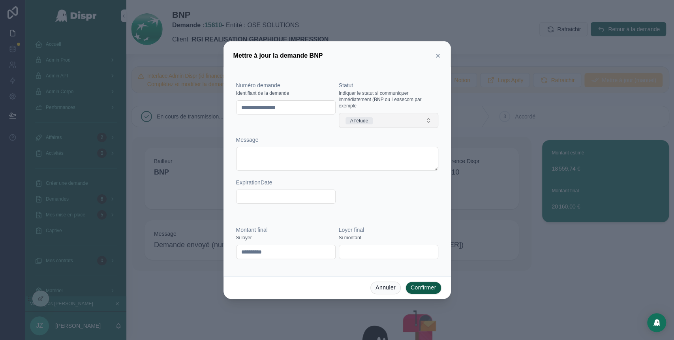
click at [378, 118] on button "A l'étude" at bounding box center [389, 120] width 100 height 15
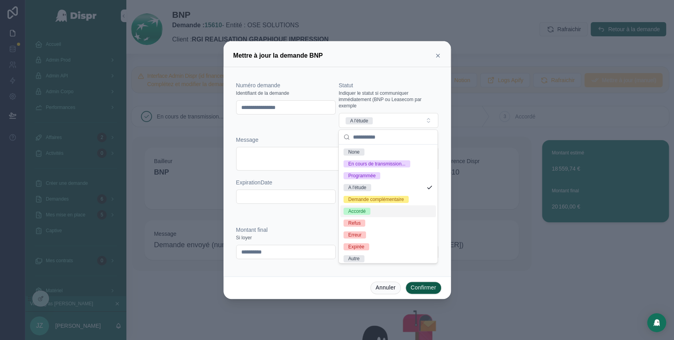
click at [363, 215] on div "Accordé" at bounding box center [356, 211] width 17 height 7
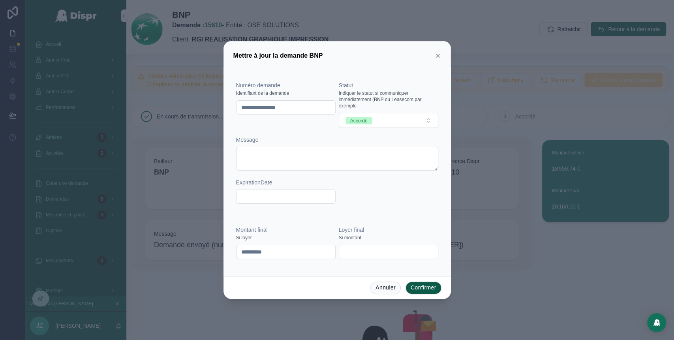
drag, startPoint x: 308, startPoint y: 108, endPoint x: 224, endPoint y: 104, distance: 83.5
click at [224, 104] on div "**********" at bounding box center [338, 171] width 228 height 209
paste input "text"
type input "********"
click at [306, 129] on div "Numéro demande Identifiant de la demande ******** Statut Indiquer le statut si …" at bounding box center [337, 146] width 202 height 130
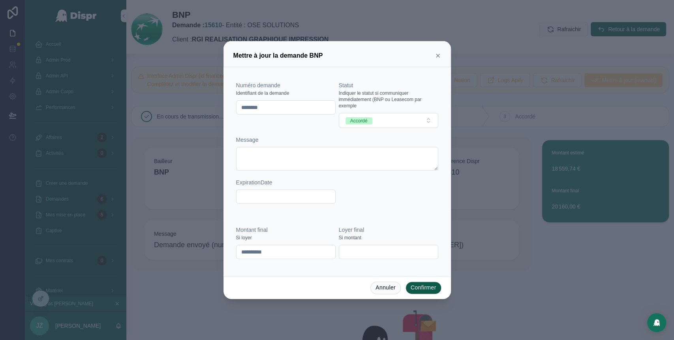
click at [425, 289] on button "Confirmer" at bounding box center [424, 288] width 36 height 13
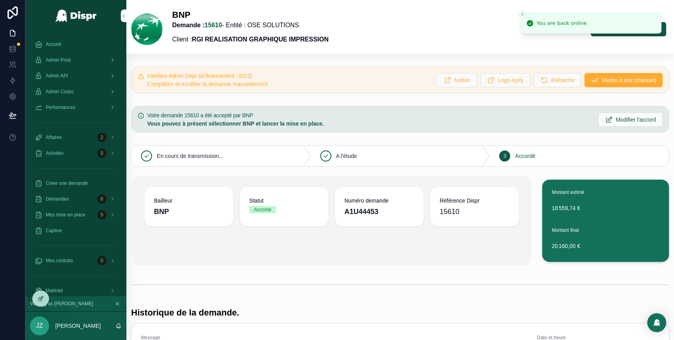
click at [521, 15] on icon "Close toast" at bounding box center [522, 14] width 5 height 5
click at [592, 32] on button "Retour à la demande" at bounding box center [628, 29] width 75 height 14
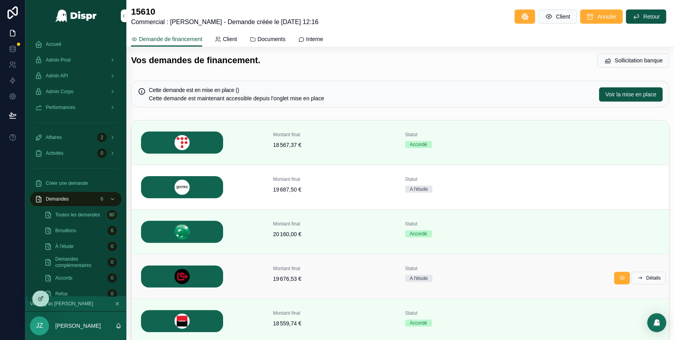
scroll to position [197, 0]
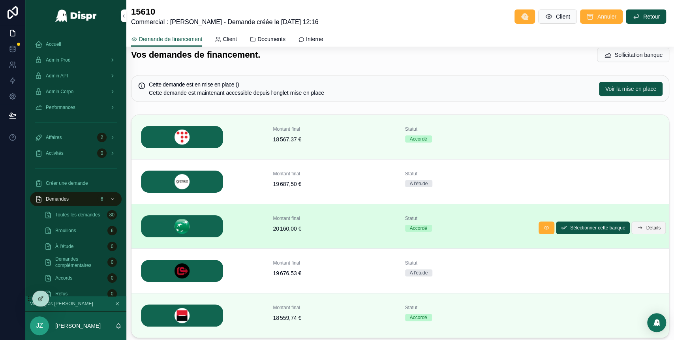
click at [646, 228] on span "Détails" at bounding box center [653, 228] width 15 height 6
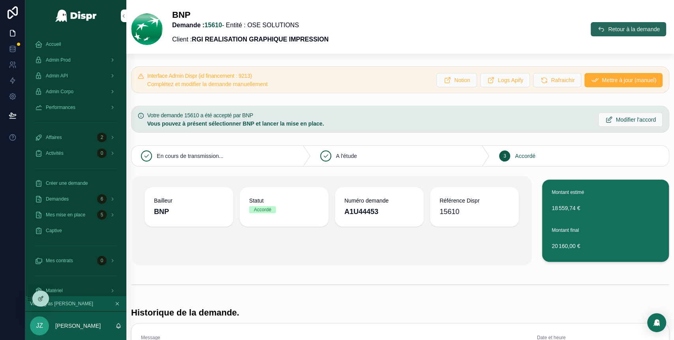
click at [591, 34] on button "Retour à la demande" at bounding box center [628, 29] width 75 height 14
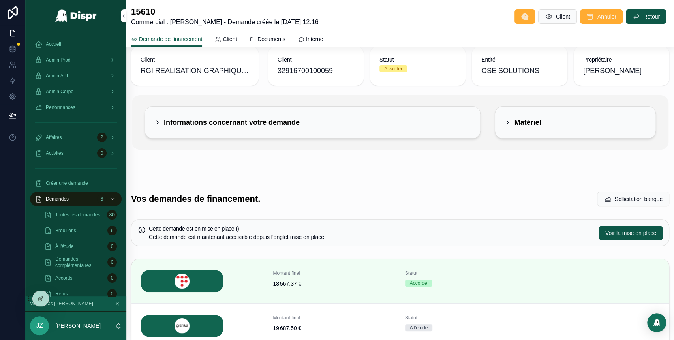
scroll to position [27, 0]
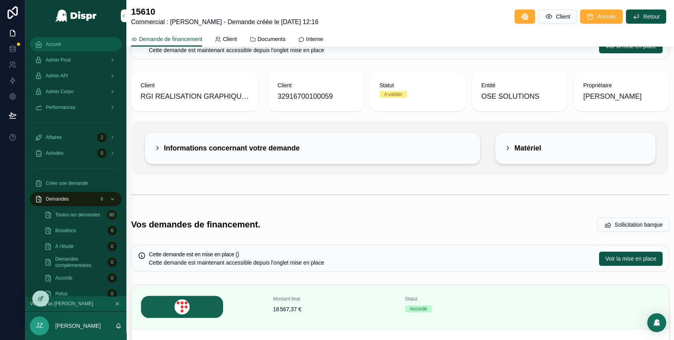
click at [66, 43] on div "Accueil" at bounding box center [76, 44] width 82 height 13
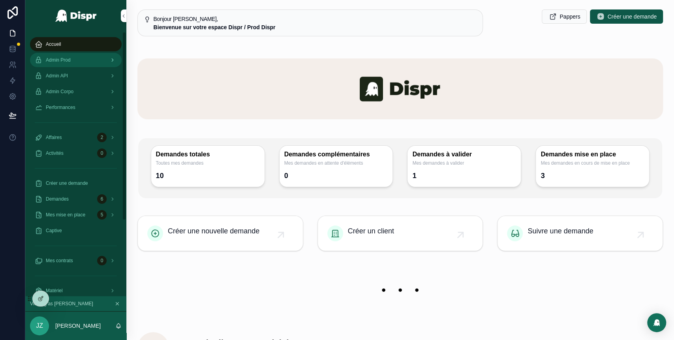
click at [79, 57] on div "Admin Prod" at bounding box center [76, 60] width 82 height 13
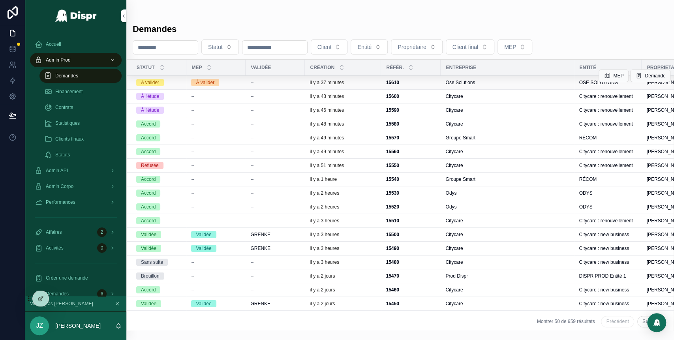
click at [416, 81] on div "15610 15610" at bounding box center [411, 82] width 50 height 6
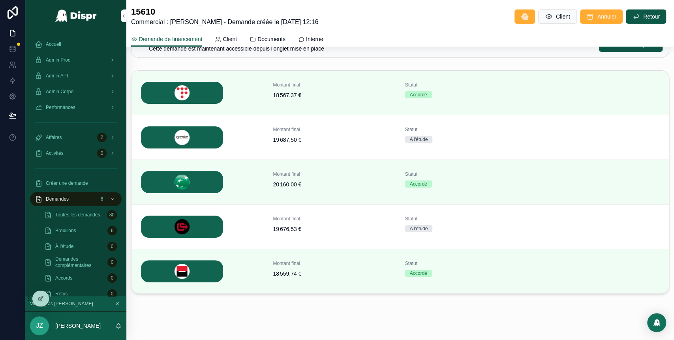
scroll to position [250, 0]
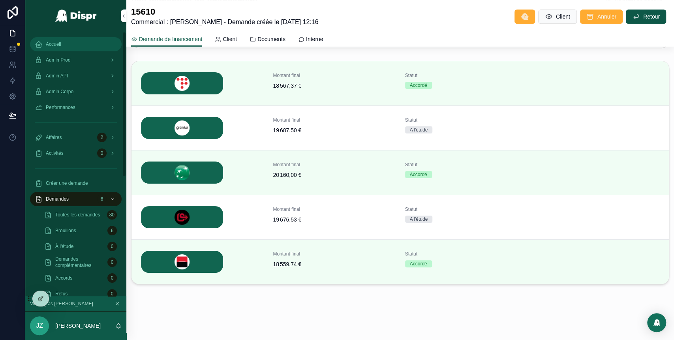
click at [67, 43] on div "Accueil" at bounding box center [76, 44] width 82 height 13
